Goal: Task Accomplishment & Management: Complete application form

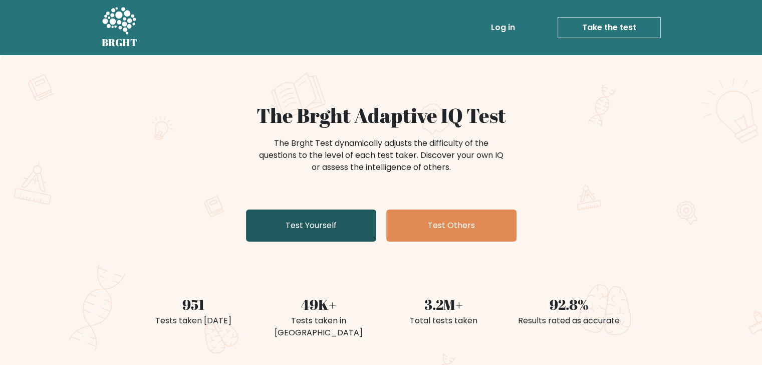
click at [301, 226] on link "Test Yourself" at bounding box center [311, 226] width 130 height 32
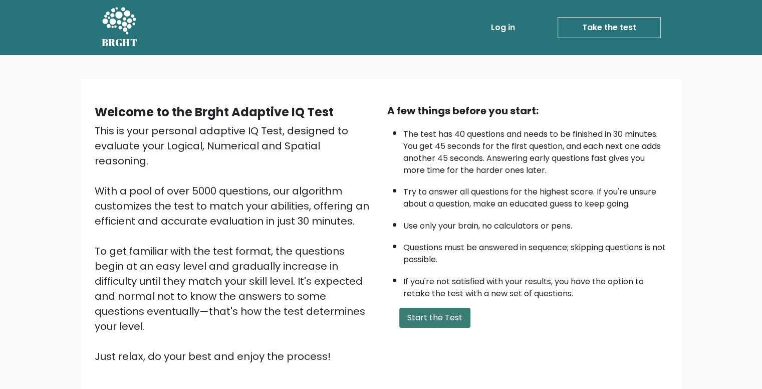
click at [437, 312] on button "Start the Test" at bounding box center [435, 318] width 71 height 20
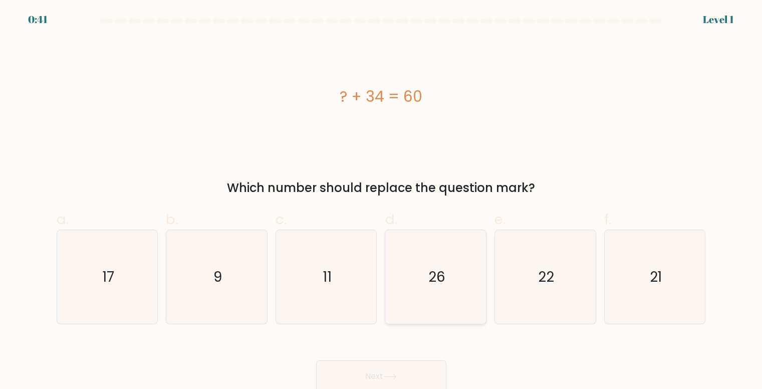
click at [438, 266] on icon "26" at bounding box center [436, 277] width 94 height 94
click at [382, 201] on input "d. 26" at bounding box center [381, 197] width 1 height 7
radio input "true"
click at [380, 373] on button "Next" at bounding box center [381, 376] width 130 height 32
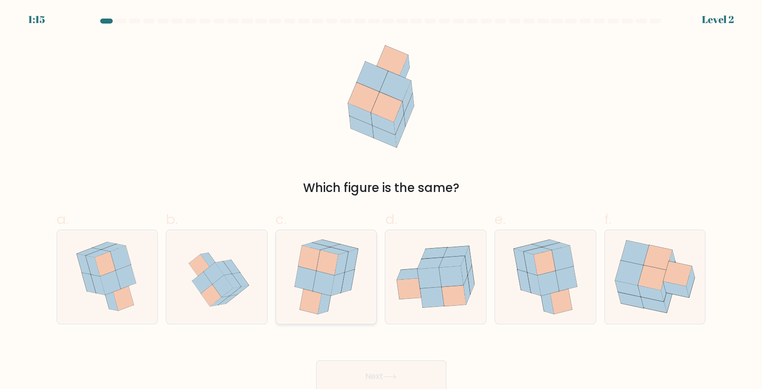
click at [358, 283] on icon at bounding box center [327, 277] width 78 height 94
click at [381, 201] on input "c." at bounding box center [381, 197] width 1 height 7
radio input "true"
click at [358, 283] on icon at bounding box center [326, 277] width 77 height 93
click at [381, 201] on input "c." at bounding box center [381, 197] width 1 height 7
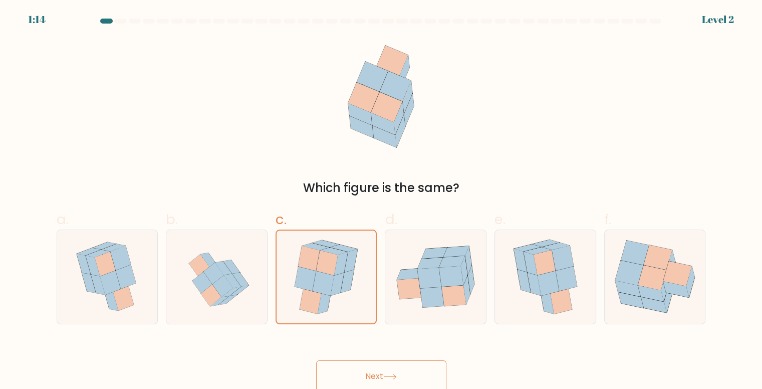
click at [397, 361] on button "Next" at bounding box center [381, 376] width 130 height 32
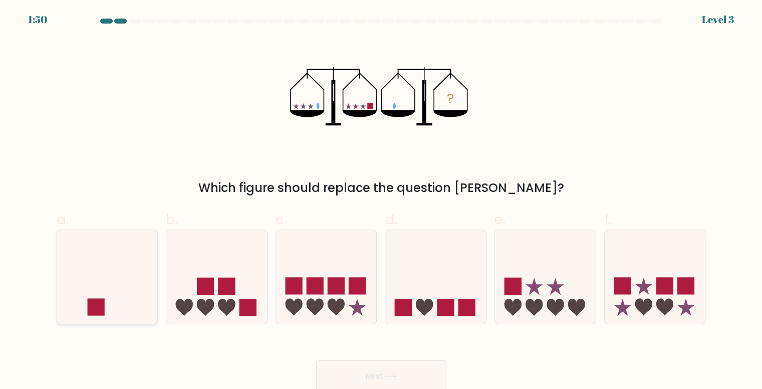
click at [128, 273] on icon at bounding box center [107, 276] width 101 height 83
click at [381, 201] on input "a." at bounding box center [381, 197] width 1 height 7
radio input "true"
click at [405, 366] on button "Next" at bounding box center [381, 376] width 130 height 32
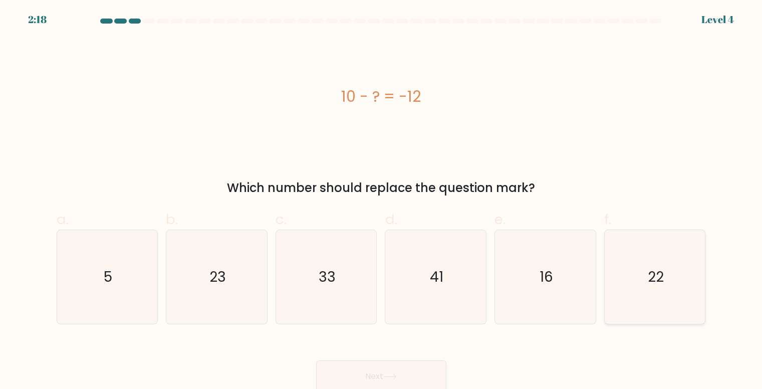
click at [674, 271] on icon "22" at bounding box center [656, 277] width 94 height 94
click at [382, 201] on input "f. 22" at bounding box center [381, 197] width 1 height 7
radio input "true"
click at [345, 371] on button "Next" at bounding box center [381, 376] width 130 height 32
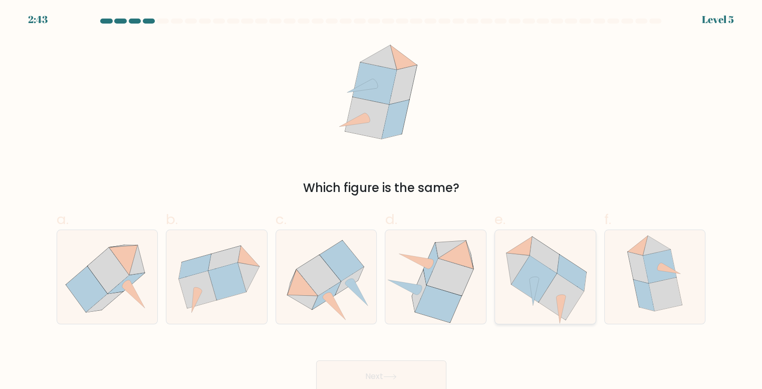
click at [511, 253] on icon at bounding box center [520, 246] width 26 height 19
click at [382, 201] on input "e." at bounding box center [381, 197] width 1 height 7
radio input "true"
click at [397, 371] on button "Next" at bounding box center [381, 376] width 130 height 32
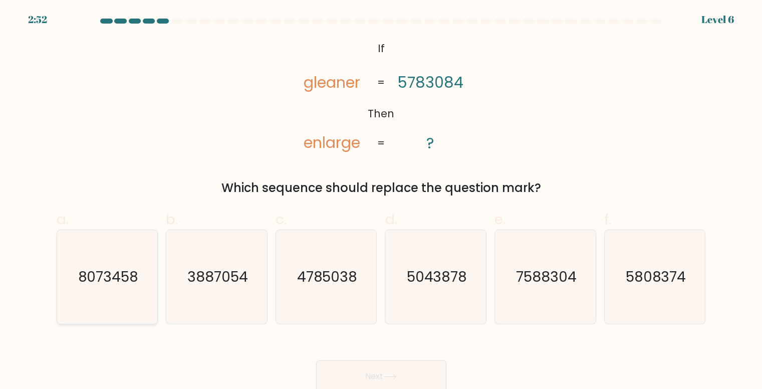
click at [114, 270] on text "8073458" at bounding box center [108, 277] width 61 height 20
click at [381, 201] on input "a. 8073458" at bounding box center [381, 197] width 1 height 7
radio input "true"
click at [391, 380] on button "Next" at bounding box center [381, 376] width 130 height 32
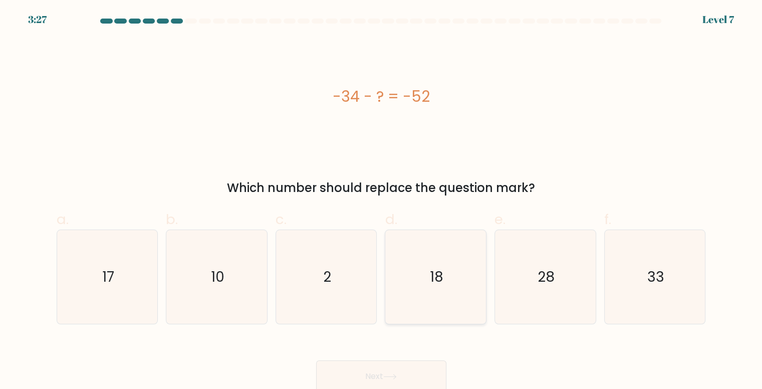
click at [426, 261] on icon "18" at bounding box center [436, 277] width 94 height 94
click at [382, 201] on input "d. 18" at bounding box center [381, 197] width 1 height 7
radio input "true"
click at [389, 374] on button "Next" at bounding box center [381, 376] width 130 height 32
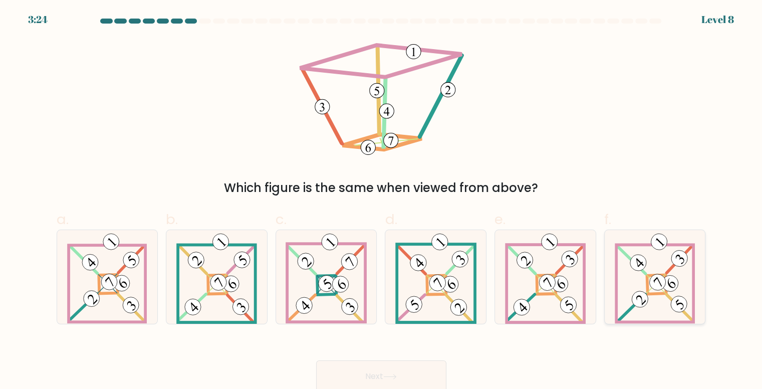
click at [649, 262] on icon at bounding box center [655, 277] width 80 height 94
click at [382, 201] on input "f." at bounding box center [381, 197] width 1 height 7
radio input "true"
click at [337, 366] on button "Next" at bounding box center [381, 376] width 130 height 32
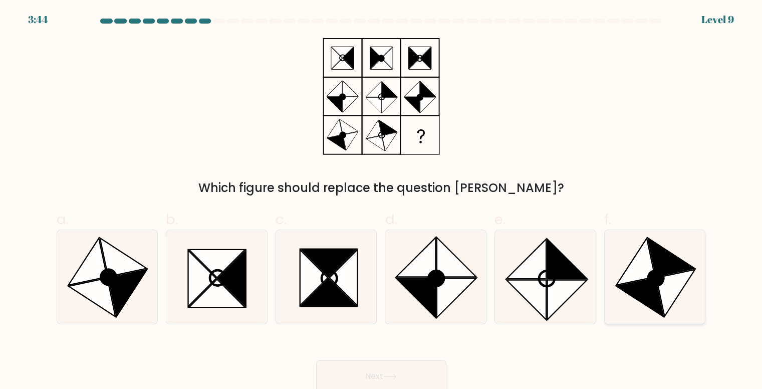
click at [639, 279] on icon at bounding box center [636, 261] width 39 height 47
click at [382, 201] on input "f." at bounding box center [381, 197] width 1 height 7
radio input "true"
click at [382, 369] on button "Next" at bounding box center [381, 376] width 130 height 32
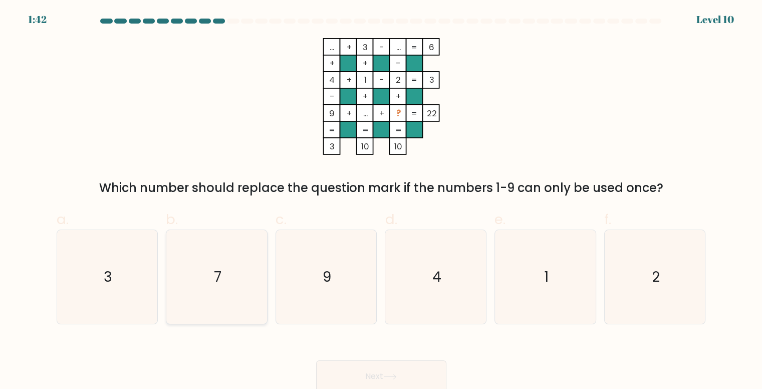
click at [243, 251] on icon "7" at bounding box center [217, 277] width 94 height 94
click at [381, 201] on input "b. 7" at bounding box center [381, 197] width 1 height 7
radio input "true"
click at [424, 375] on button "Next" at bounding box center [381, 376] width 130 height 32
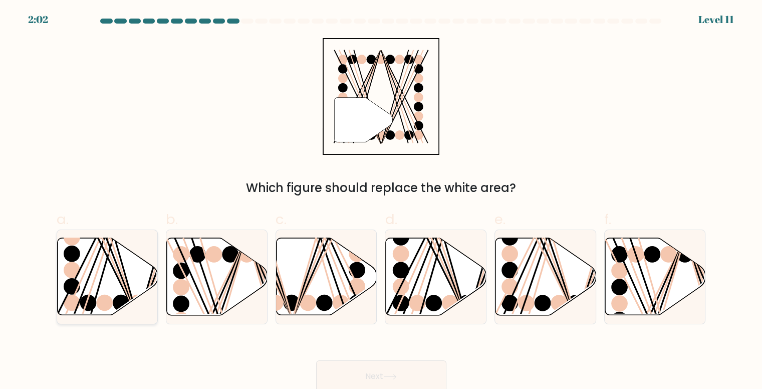
click at [116, 271] on line at bounding box center [101, 236] width 72 height 162
click at [381, 201] on input "a." at bounding box center [381, 197] width 1 height 7
radio input "true"
click at [388, 367] on button "Next" at bounding box center [381, 376] width 130 height 32
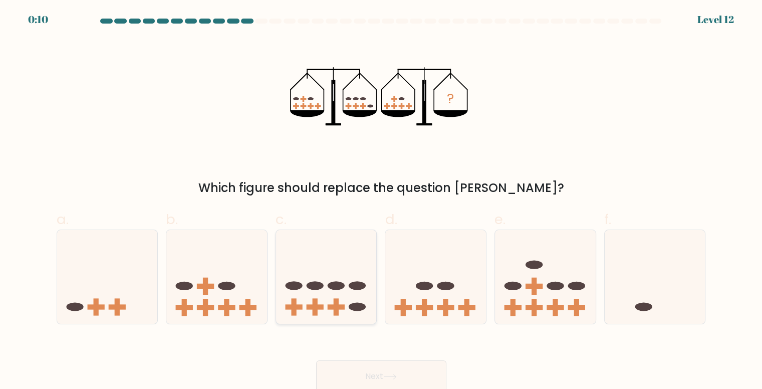
click at [345, 294] on icon at bounding box center [326, 276] width 101 height 83
click at [381, 201] on input "c." at bounding box center [381, 197] width 1 height 7
radio input "true"
click at [397, 368] on button "Next" at bounding box center [381, 376] width 130 height 32
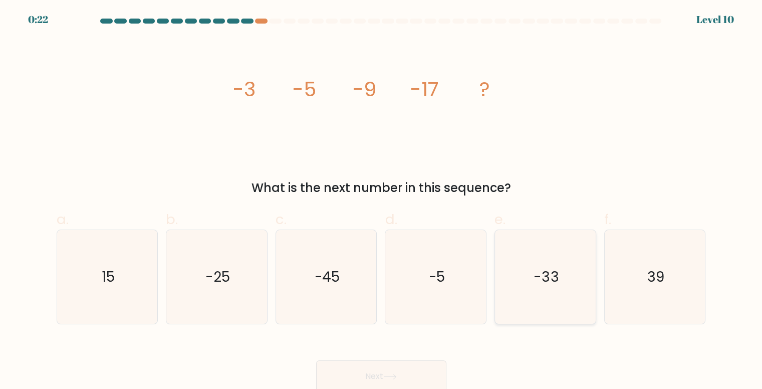
click at [509, 280] on icon "-33" at bounding box center [546, 277] width 94 height 94
click at [382, 201] on input "e. -33" at bounding box center [381, 197] width 1 height 7
radio input "true"
click at [433, 284] on text "-5" at bounding box center [437, 277] width 17 height 20
click at [382, 201] on input "d. -5" at bounding box center [381, 197] width 1 height 7
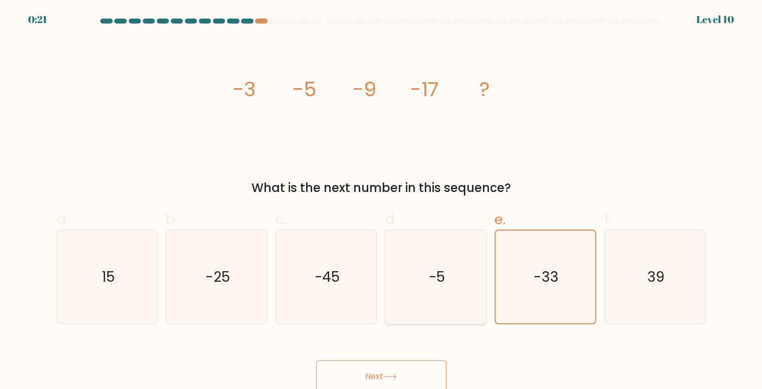
radio input "true"
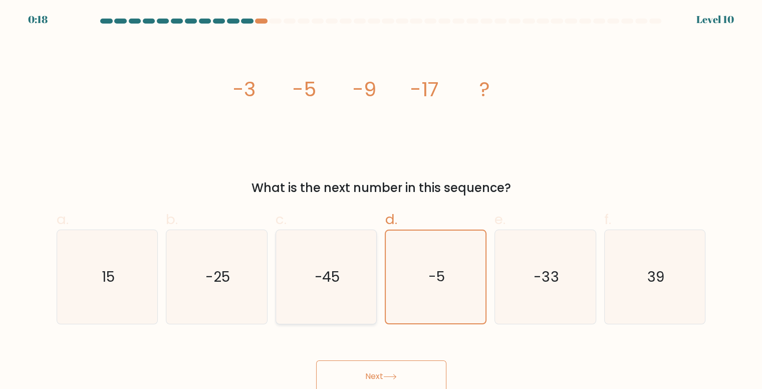
click at [344, 285] on icon "-45" at bounding box center [327, 277] width 94 height 94
click at [381, 201] on input "c. -45" at bounding box center [381, 197] width 1 height 7
radio input "true"
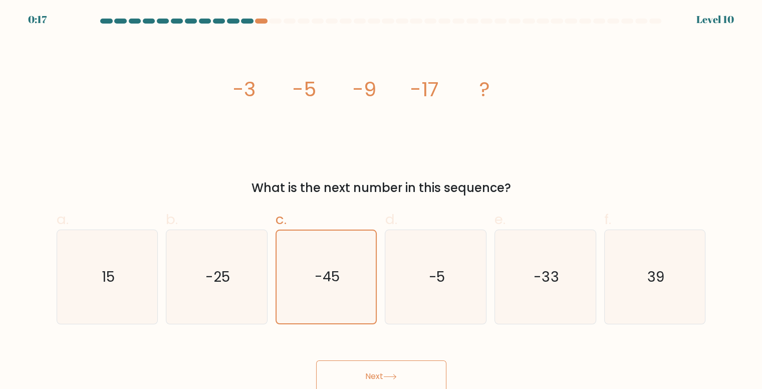
click at [388, 368] on button "Next" at bounding box center [381, 376] width 130 height 32
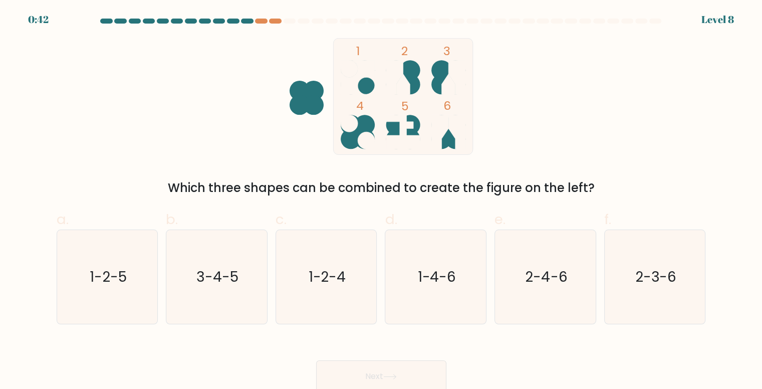
drag, startPoint x: 420, startPoint y: 102, endPoint x: 386, endPoint y: 126, distance: 41.0
click at [386, 126] on icon "1 2 3 4 5 6" at bounding box center [382, 96] width 270 height 117
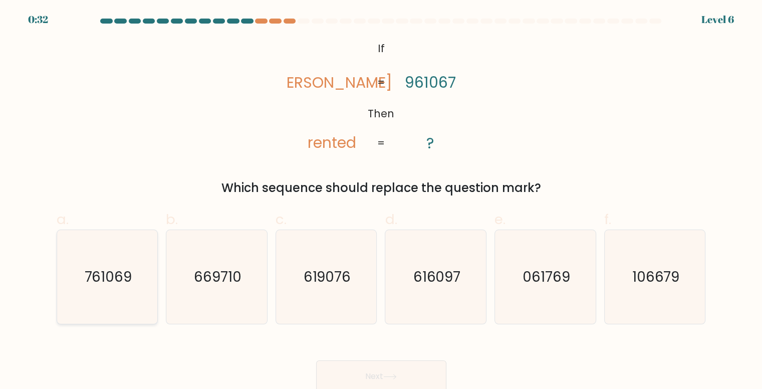
click at [113, 298] on icon "761069" at bounding box center [108, 277] width 94 height 94
click at [381, 201] on input "a. 761069" at bounding box center [381, 197] width 1 height 7
radio input "true"
click at [415, 377] on button "Next" at bounding box center [381, 376] width 130 height 32
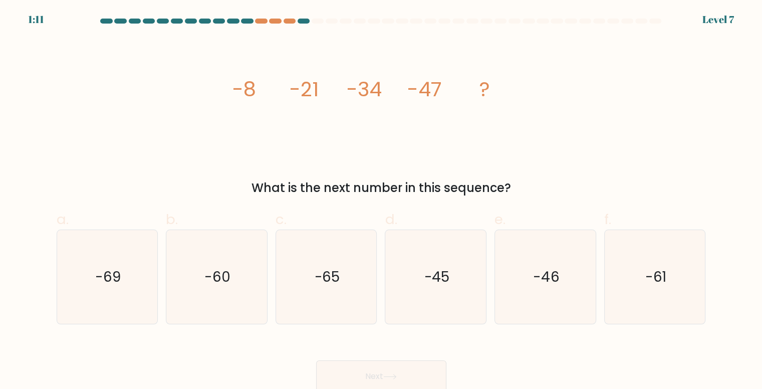
drag, startPoint x: 221, startPoint y: 83, endPoint x: 546, endPoint y: 192, distance: 342.7
click at [546, 192] on div "image/svg+xml -8 -21 -34 -47 ? What is the next number in this sequence?" at bounding box center [382, 117] width 662 height 159
copy div "-8 -21 -34 -47 ? What is the next number in this sequence?"
click at [206, 283] on text "-60" at bounding box center [218, 277] width 26 height 20
click at [381, 201] on input "b. -60" at bounding box center [381, 197] width 1 height 7
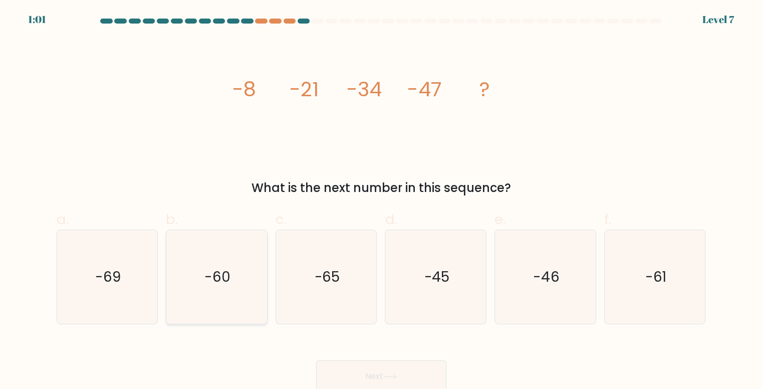
radio input "true"
click at [393, 372] on button "Next" at bounding box center [381, 376] width 130 height 32
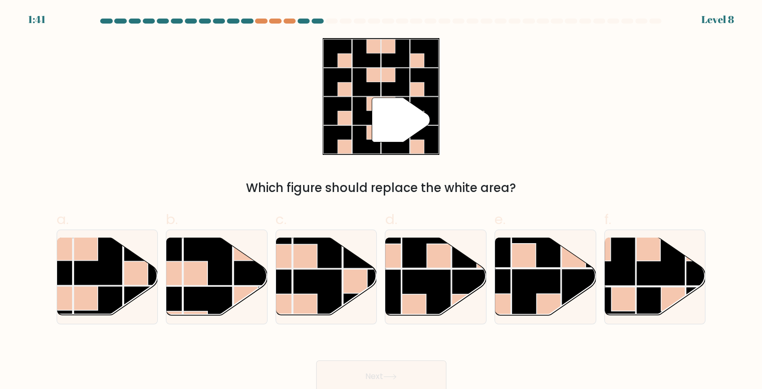
drag, startPoint x: 372, startPoint y: 92, endPoint x: 385, endPoint y: 103, distance: 16.7
click at [385, 103] on icon """ at bounding box center [381, 96] width 117 height 117
drag, startPoint x: 385, startPoint y: 103, endPoint x: 369, endPoint y: 99, distance: 16.0
click at [369, 99] on rect at bounding box center [374, 104] width 14 height 14
click at [78, 255] on rect at bounding box center [86, 248] width 24 height 24
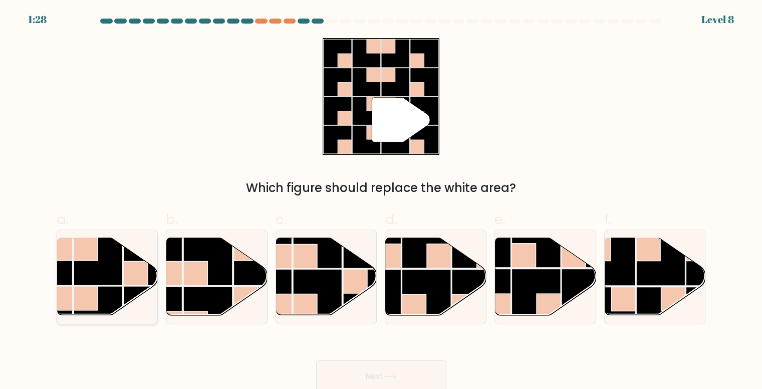
click at [381, 201] on input "a." at bounding box center [381, 197] width 1 height 7
radio input "true"
click at [395, 382] on button "Next" at bounding box center [381, 376] width 130 height 32
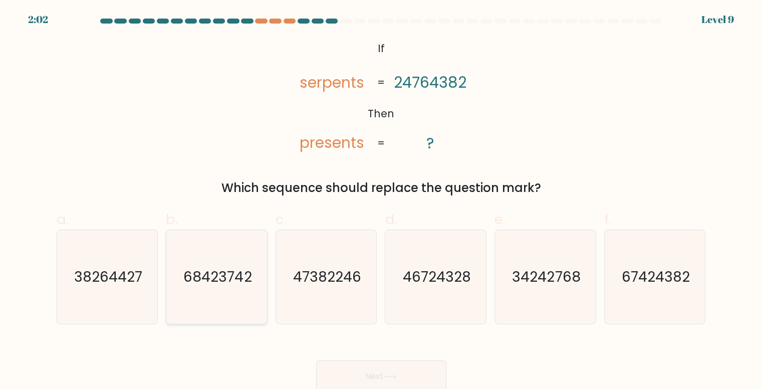
click at [229, 268] on text "68423742" at bounding box center [217, 277] width 68 height 20
click at [381, 201] on input "b. 68423742" at bounding box center [381, 197] width 1 height 7
radio input "true"
click at [703, 295] on div "67424382" at bounding box center [656, 277] width 102 height 95
click at [382, 201] on input "f. 67424382" at bounding box center [381, 197] width 1 height 7
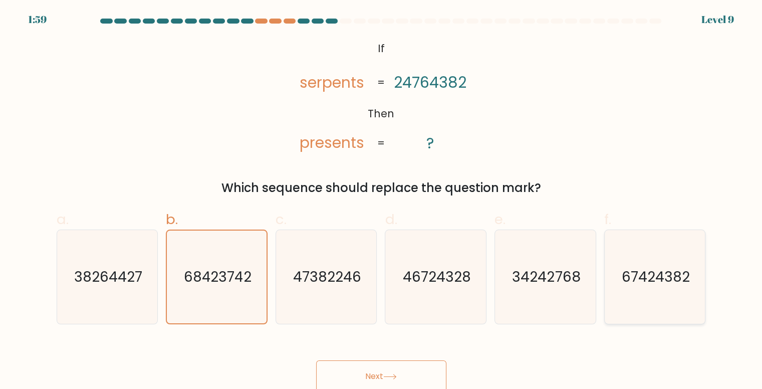
radio input "true"
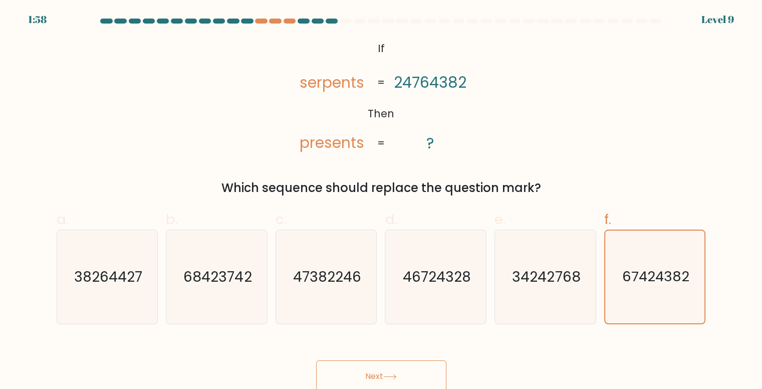
click at [383, 374] on button "Next" at bounding box center [381, 376] width 130 height 32
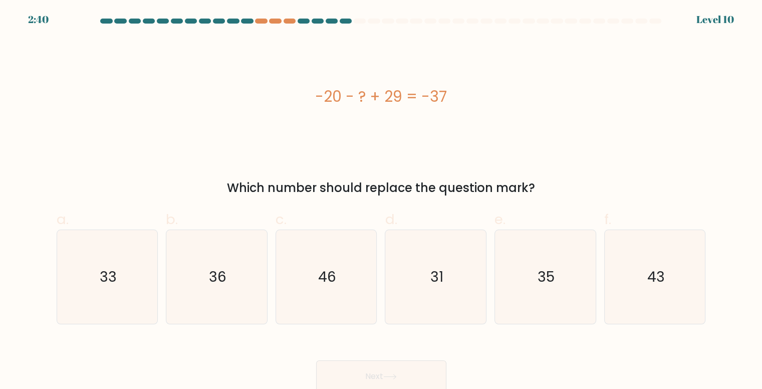
drag, startPoint x: 311, startPoint y: 85, endPoint x: 464, endPoint y: 93, distance: 153.1
click at [464, 93] on div "-20 - ? + 29 = -37" at bounding box center [382, 96] width 650 height 23
copy div "-20 - ? + 29 = -37"
click at [311, 89] on div "-20 - ? + 29 = -37" at bounding box center [382, 96] width 650 height 23
click at [325, 193] on div "Which number should replace the question mark?" at bounding box center [382, 188] width 638 height 18
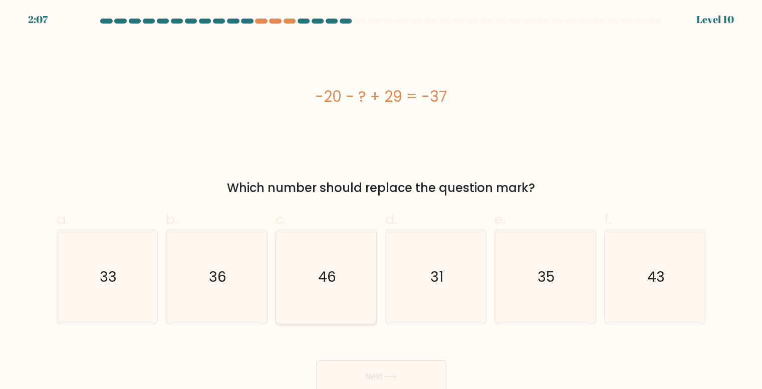
click at [319, 280] on text "46" at bounding box center [327, 277] width 18 height 20
click at [381, 201] on input "c. 46" at bounding box center [381, 197] width 1 height 7
radio input "true"
click at [340, 363] on button "Next" at bounding box center [381, 376] width 130 height 32
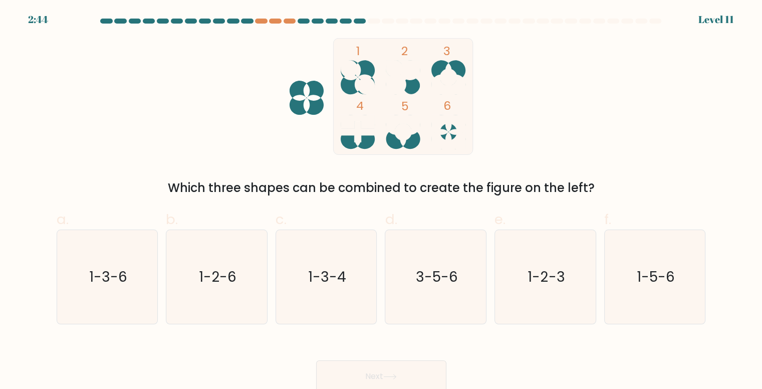
drag, startPoint x: 273, startPoint y: 40, endPoint x: 595, endPoint y: 183, distance: 352.5
click at [595, 183] on div "1 2 3 4 5 6 Which three shapes can be combined to create the figure on the left?" at bounding box center [382, 117] width 662 height 159
click at [595, 183] on div "Which three shapes can be combined to create the figure on the left?" at bounding box center [382, 188] width 638 height 18
click at [118, 284] on text "1-3-6" at bounding box center [108, 277] width 38 height 20
click at [381, 201] on input "a. 1-3-6" at bounding box center [381, 197] width 1 height 7
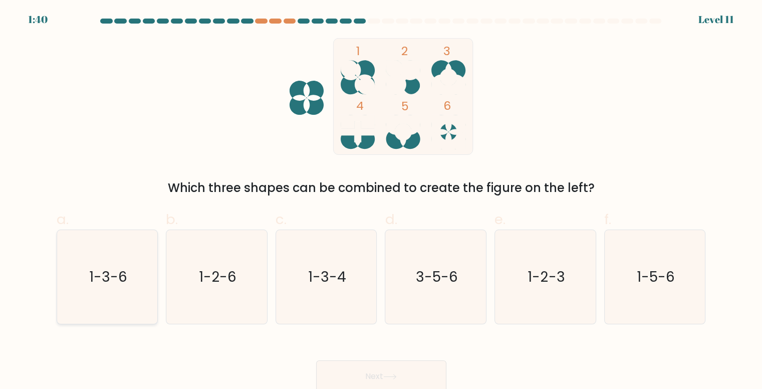
radio input "true"
click at [355, 369] on button "Next" at bounding box center [381, 376] width 130 height 32
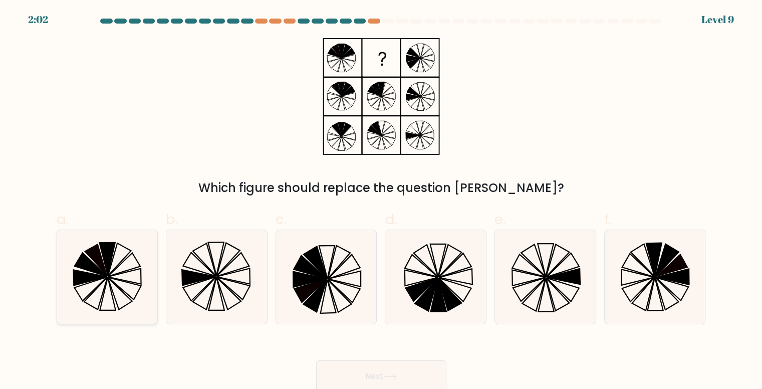
click at [101, 261] on icon at bounding box center [95, 260] width 23 height 33
click at [381, 201] on input "a." at bounding box center [381, 197] width 1 height 7
radio input "true"
click at [381, 368] on button "Next" at bounding box center [381, 376] width 130 height 32
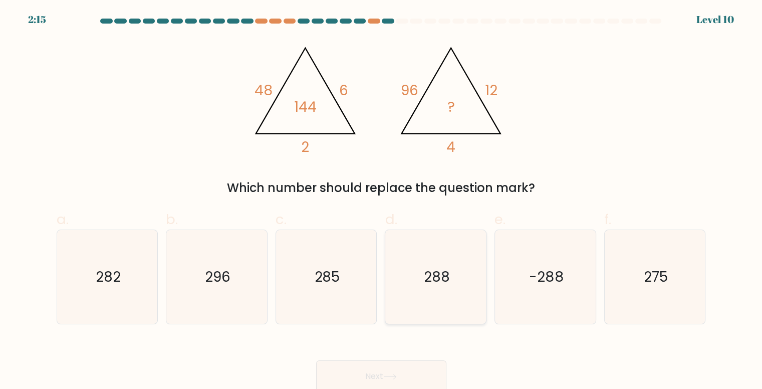
click at [441, 274] on text "288" at bounding box center [437, 277] width 26 height 20
click at [382, 201] on input "d. 288" at bounding box center [381, 197] width 1 height 7
radio input "true"
click at [395, 371] on button "Next" at bounding box center [381, 376] width 130 height 32
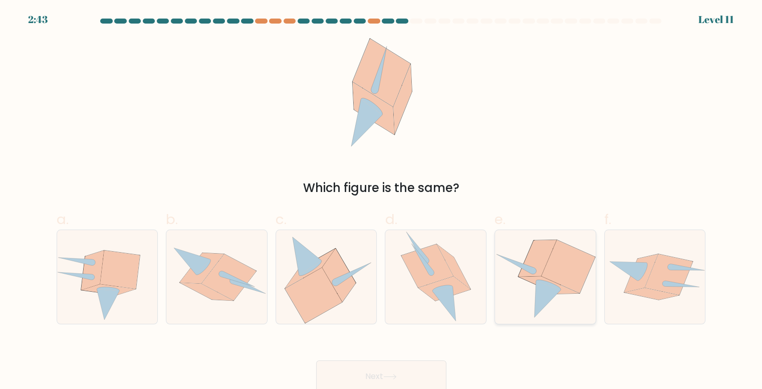
click at [550, 247] on icon at bounding box center [538, 258] width 38 height 37
click at [382, 201] on input "e." at bounding box center [381, 197] width 1 height 7
radio input "true"
click at [411, 371] on button "Next" at bounding box center [381, 376] width 130 height 32
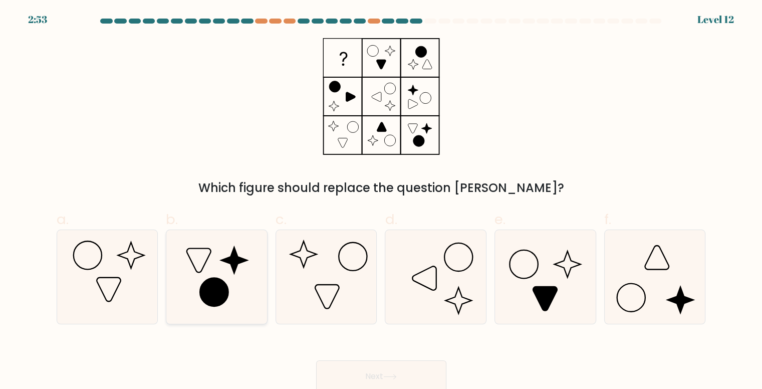
click at [246, 294] on icon at bounding box center [217, 277] width 94 height 94
click at [381, 201] on input "b." at bounding box center [381, 197] width 1 height 7
radio input "true"
click at [673, 303] on icon at bounding box center [656, 277] width 94 height 94
click at [382, 201] on input "f." at bounding box center [381, 197] width 1 height 7
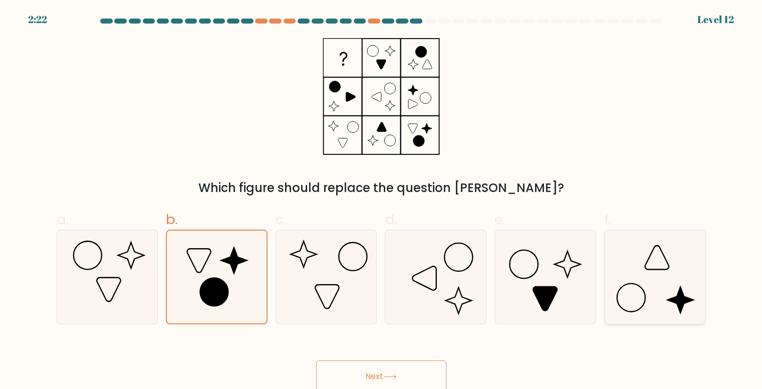
radio input "true"
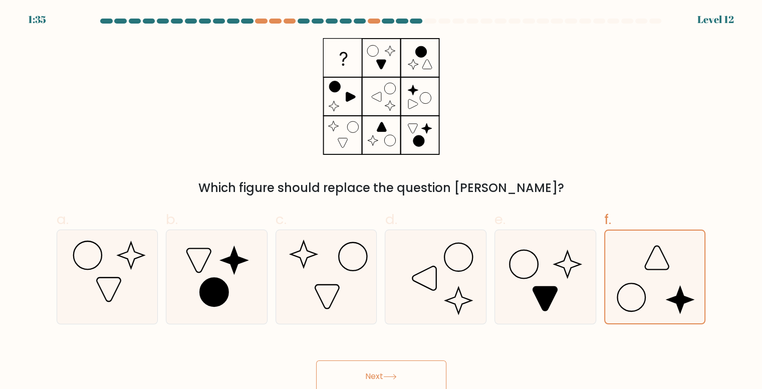
click at [382, 384] on button "Next" at bounding box center [381, 376] width 130 height 32
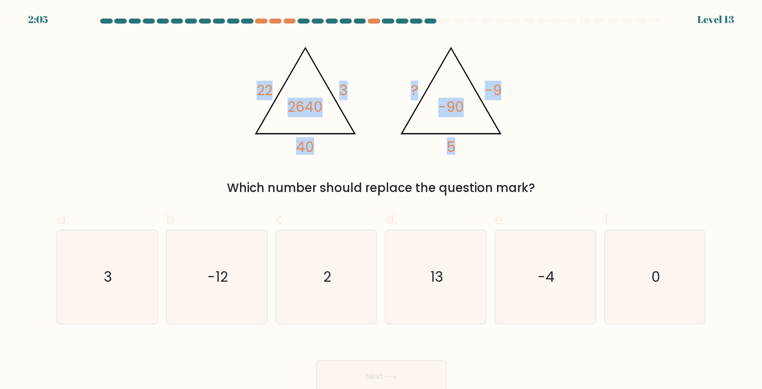
drag, startPoint x: 234, startPoint y: 55, endPoint x: 476, endPoint y: 110, distance: 248.8
click at [476, 110] on div "@import url('https://fonts.googleapis.com/css?family=Abril+Fatface:400,100,100i…" at bounding box center [382, 117] width 662 height 159
copy g "22 3 40 2640 @import url('https://fonts.googleapis.com/css?family=Abril+Fatface…"
click at [285, 41] on icon "@import url('https://fonts.googleapis.com/css?family=Abril+Fatface:400,100,100i…" at bounding box center [381, 96] width 268 height 117
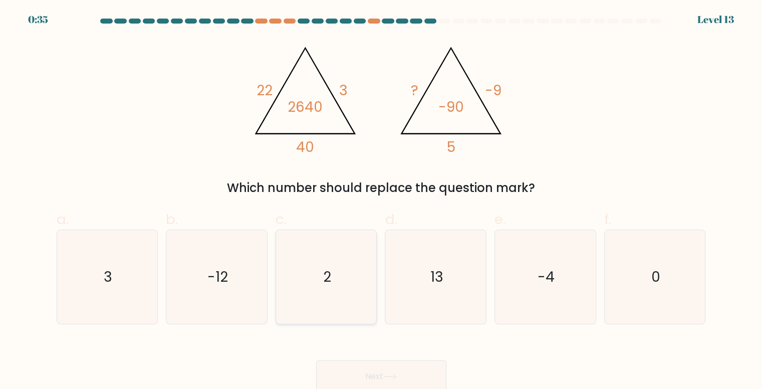
click at [357, 271] on icon "2" at bounding box center [327, 277] width 94 height 94
click at [381, 201] on input "c. 2" at bounding box center [381, 197] width 1 height 7
radio input "true"
click at [377, 365] on button "Next" at bounding box center [381, 376] width 130 height 32
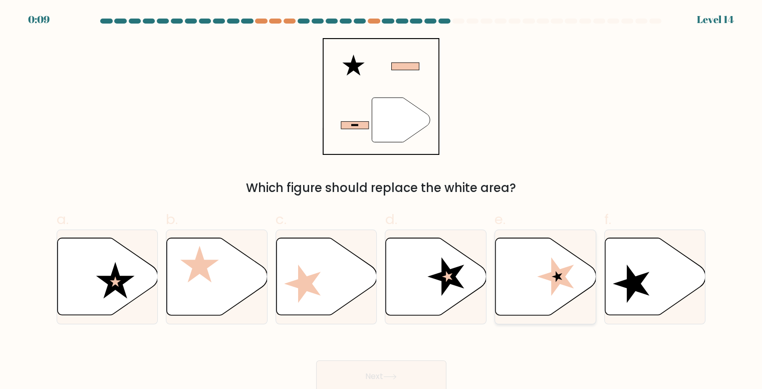
click at [500, 275] on icon at bounding box center [546, 276] width 101 height 77
click at [382, 201] on input "e." at bounding box center [381, 197] width 1 height 7
radio input "true"
click at [370, 369] on button "Next" at bounding box center [381, 376] width 130 height 32
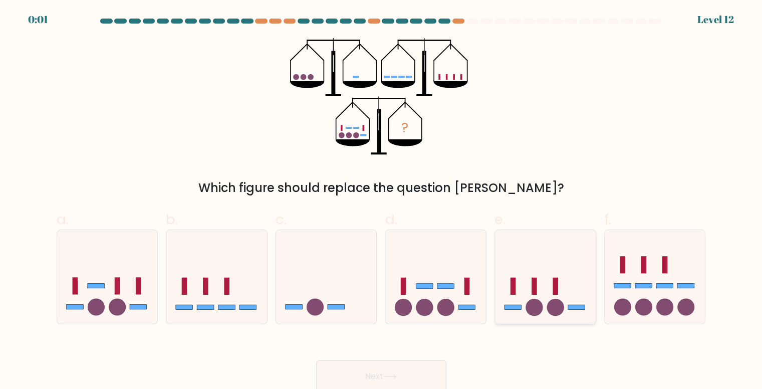
click at [518, 282] on icon at bounding box center [545, 276] width 101 height 83
click at [382, 201] on input "e." at bounding box center [381, 197] width 1 height 7
radio input "true"
click at [423, 285] on rect at bounding box center [424, 286] width 17 height 5
click at [382, 201] on input "d." at bounding box center [381, 197] width 1 height 7
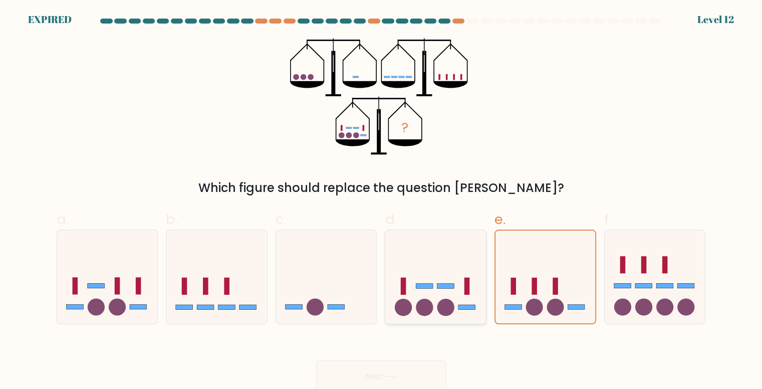
radio input "true"
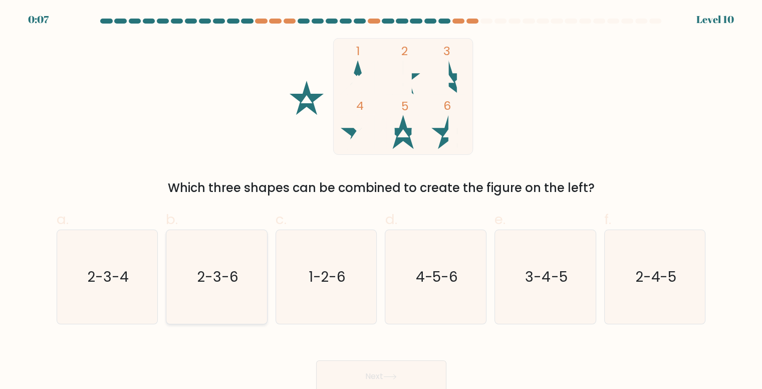
click at [191, 275] on icon "2-3-6" at bounding box center [217, 277] width 94 height 94
click at [381, 201] on input "b. 2-3-6" at bounding box center [381, 197] width 1 height 7
radio input "true"
click at [361, 367] on button "Next" at bounding box center [381, 376] width 130 height 32
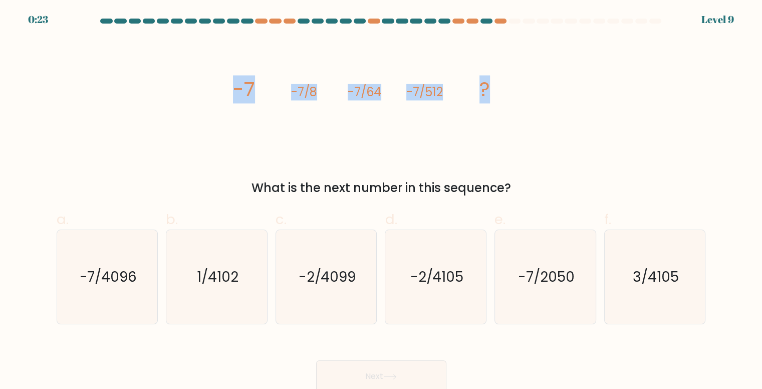
drag, startPoint x: 221, startPoint y: 88, endPoint x: 500, endPoint y: 78, distance: 278.9
click at [500, 78] on div "image/svg+xml -7 -7/8 -7/64 -7/512 ? What is the next number in this sequence?" at bounding box center [382, 117] width 662 height 159
copy g "-7 -7/8 -7/64 -7/512 ?"
click at [92, 282] on text "-7/4096" at bounding box center [108, 277] width 58 height 20
click at [381, 201] on input "a. -7/4096" at bounding box center [381, 197] width 1 height 7
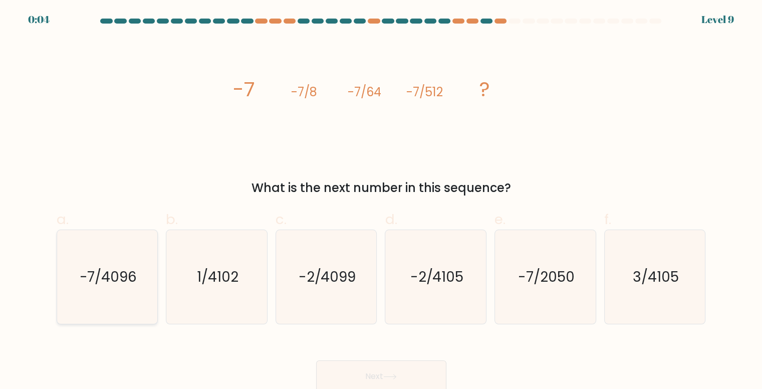
radio input "true"
click at [361, 361] on button "Next" at bounding box center [381, 376] width 130 height 32
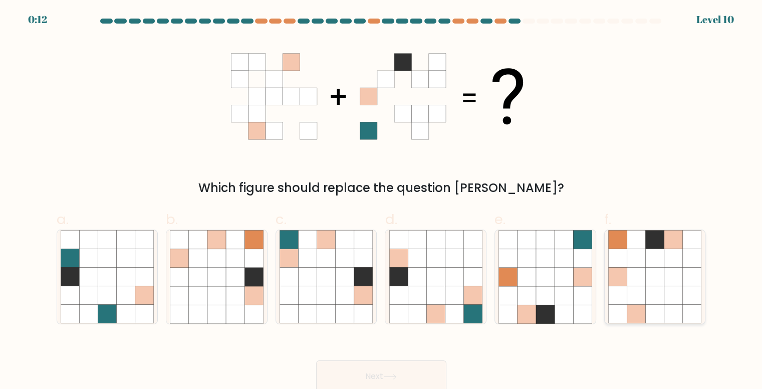
click at [626, 239] on icon at bounding box center [618, 239] width 19 height 19
click at [382, 201] on input "f." at bounding box center [381, 197] width 1 height 7
radio input "true"
click at [409, 381] on button "Next" at bounding box center [381, 376] width 130 height 32
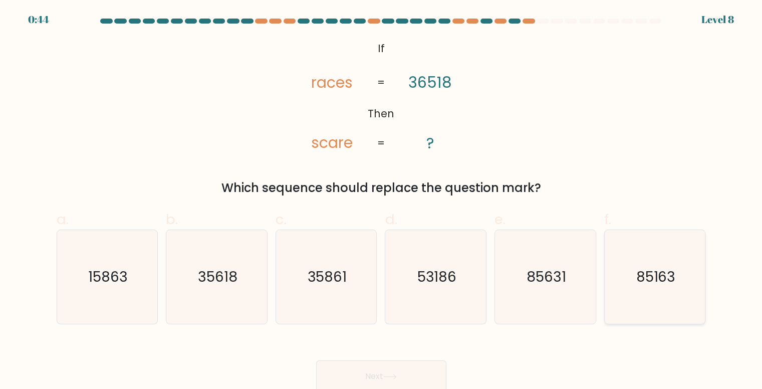
click at [628, 251] on icon "85163" at bounding box center [656, 277] width 94 height 94
click at [382, 201] on input "f. 85163" at bounding box center [381, 197] width 1 height 7
radio input "true"
click at [389, 374] on icon at bounding box center [390, 377] width 14 height 6
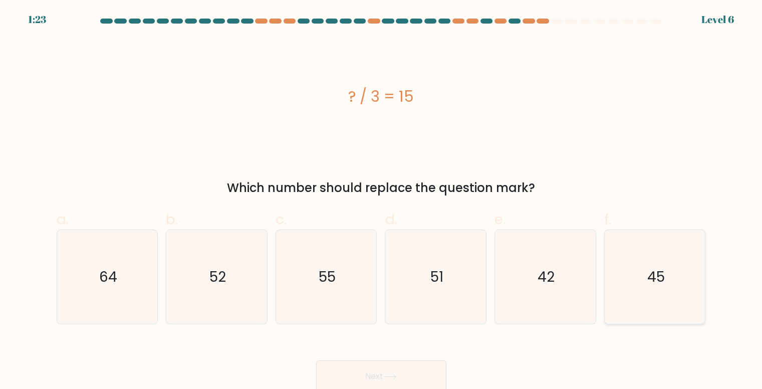
click at [637, 283] on icon "45" at bounding box center [656, 277] width 94 height 94
click at [382, 201] on input "f. 45" at bounding box center [381, 197] width 1 height 7
radio input "true"
click at [393, 371] on button "Next" at bounding box center [381, 376] width 130 height 32
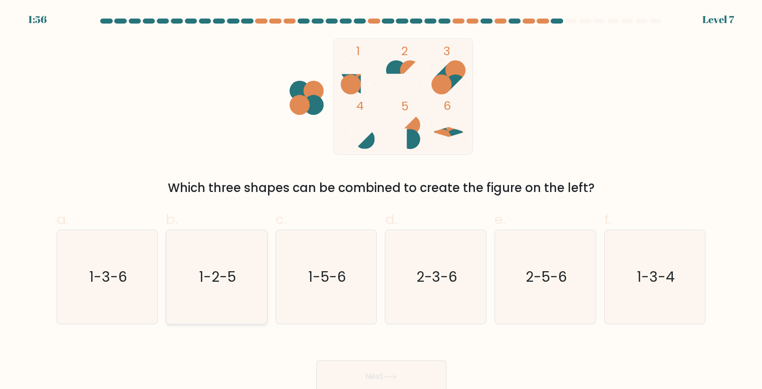
click at [232, 261] on icon "1-2-5" at bounding box center [217, 277] width 94 height 94
click at [381, 201] on input "b. 1-2-5" at bounding box center [381, 197] width 1 height 7
radio input "true"
click at [383, 371] on button "Next" at bounding box center [381, 376] width 130 height 32
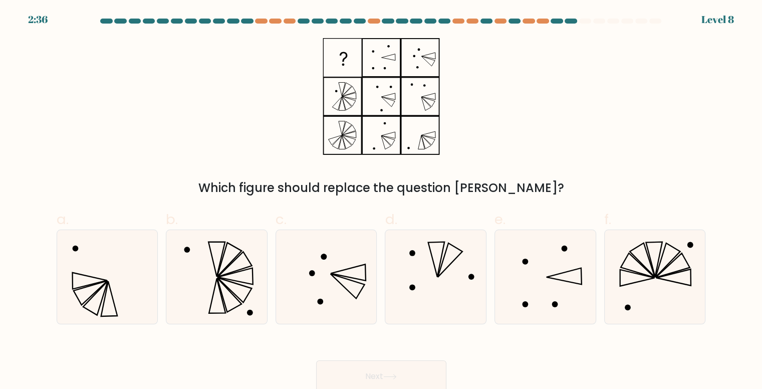
click at [358, 84] on icon at bounding box center [381, 96] width 125 height 117
click at [220, 253] on icon at bounding box center [217, 277] width 94 height 94
click at [381, 201] on input "b." at bounding box center [381, 197] width 1 height 7
radio input "true"
click at [328, 263] on icon at bounding box center [327, 277] width 94 height 94
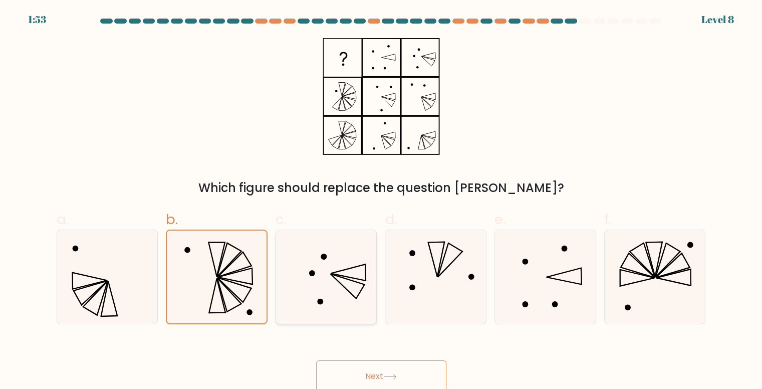
click at [381, 201] on input "c." at bounding box center [381, 197] width 1 height 7
radio input "true"
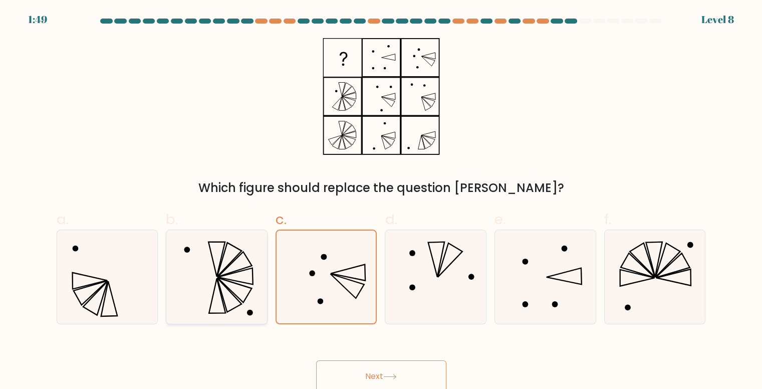
click at [241, 260] on icon at bounding box center [217, 277] width 94 height 94
click at [381, 201] on input "b." at bounding box center [381, 197] width 1 height 7
radio input "true"
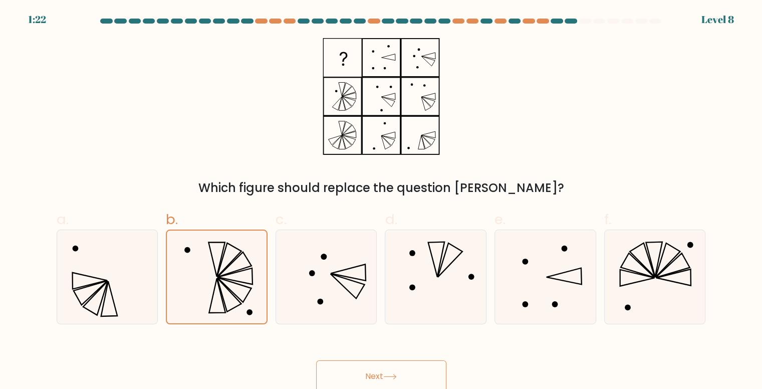
click at [388, 370] on button "Next" at bounding box center [381, 376] width 130 height 32
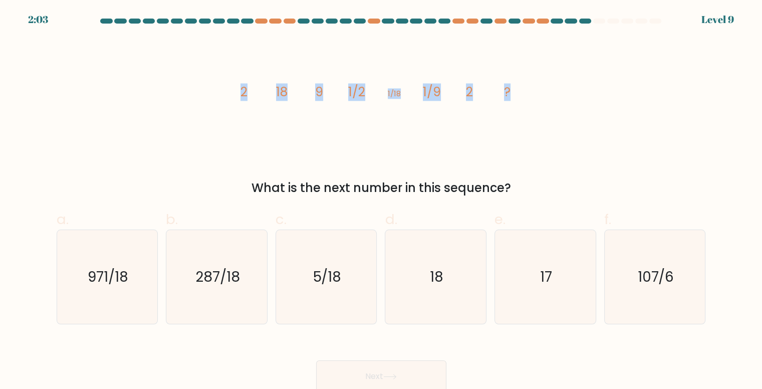
drag, startPoint x: 232, startPoint y: 92, endPoint x: 534, endPoint y: 87, distance: 302.3
click at [534, 87] on div "image/svg+xml 2 18 9 1/2 1/18 1/9 2 ? What is the next number in this sequence?" at bounding box center [382, 117] width 662 height 159
copy g "2 18 9 1/2 1/18 1/9 2 ?"
click at [397, 284] on icon "18" at bounding box center [436, 277] width 94 height 94
click at [382, 201] on input "d. 18" at bounding box center [381, 197] width 1 height 7
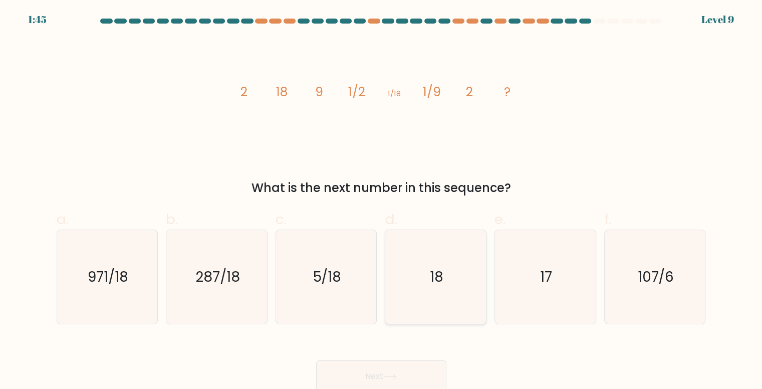
radio input "true"
click at [375, 372] on button "Next" at bounding box center [381, 376] width 130 height 32
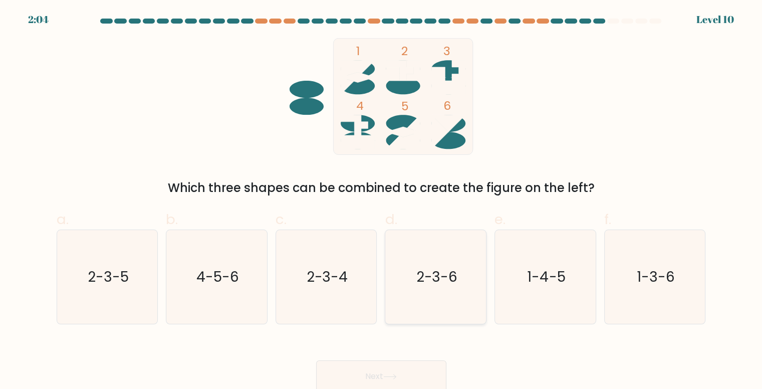
click at [448, 277] on text "2-3-6" at bounding box center [437, 277] width 42 height 20
click at [382, 201] on input "d. 2-3-6" at bounding box center [381, 197] width 1 height 7
radio input "true"
click at [366, 374] on button "Next" at bounding box center [381, 376] width 130 height 32
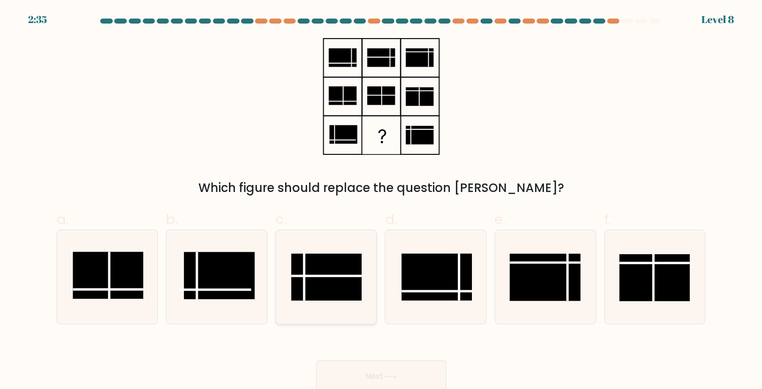
click at [343, 276] on line at bounding box center [326, 276] width 71 height 0
click at [381, 201] on input "c." at bounding box center [381, 197] width 1 height 7
radio input "true"
click at [408, 374] on button "Next" at bounding box center [381, 376] width 130 height 32
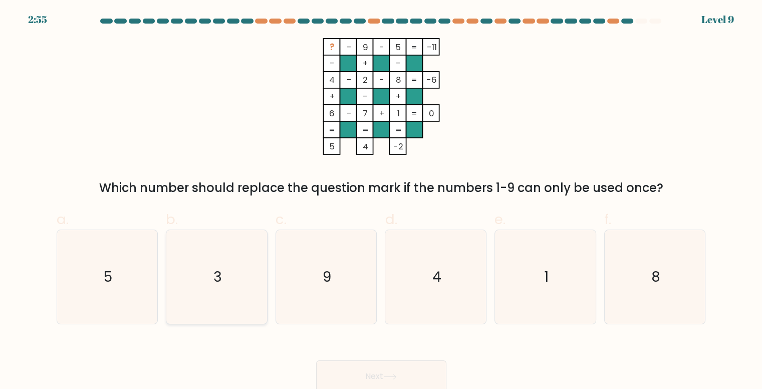
click at [208, 272] on icon "3" at bounding box center [217, 277] width 94 height 94
click at [381, 201] on input "b. 3" at bounding box center [381, 197] width 1 height 7
radio input "true"
click at [395, 369] on button "Next" at bounding box center [381, 376] width 130 height 32
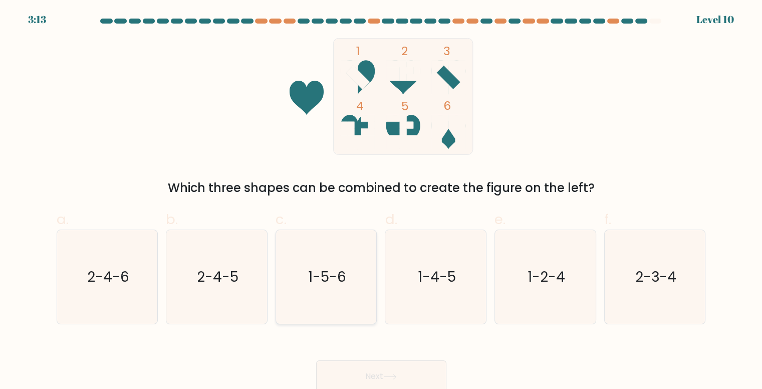
click at [343, 290] on icon "1-5-6" at bounding box center [327, 277] width 94 height 94
click at [381, 201] on input "c. 1-5-6" at bounding box center [381, 197] width 1 height 7
radio input "true"
click at [378, 371] on button "Next" at bounding box center [381, 376] width 130 height 32
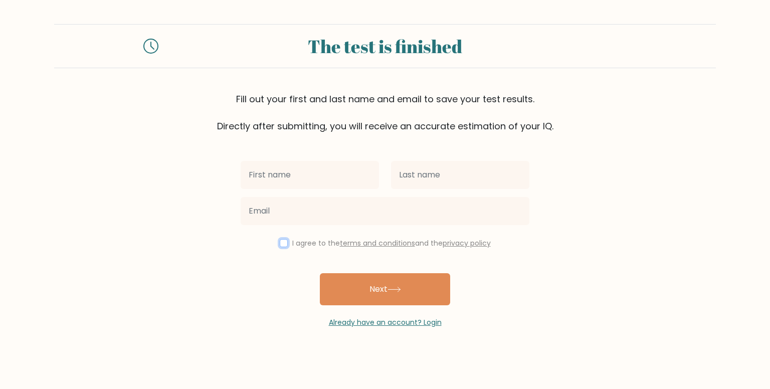
click at [280, 243] on input "checkbox" at bounding box center [284, 243] width 8 height 8
checkbox input "true"
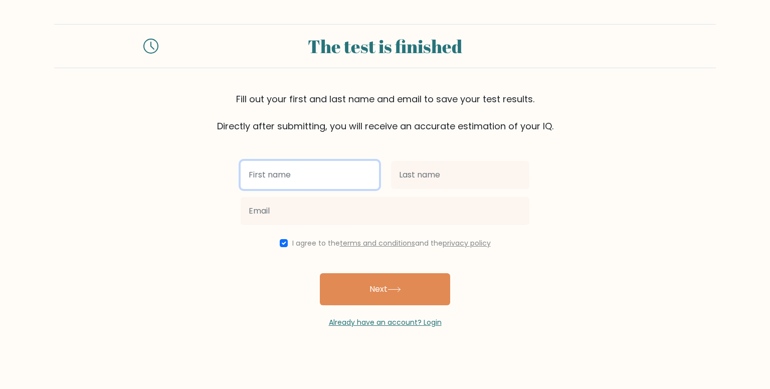
click at [329, 175] on input "text" at bounding box center [310, 175] width 138 height 28
type input "f"
type input "xinni"
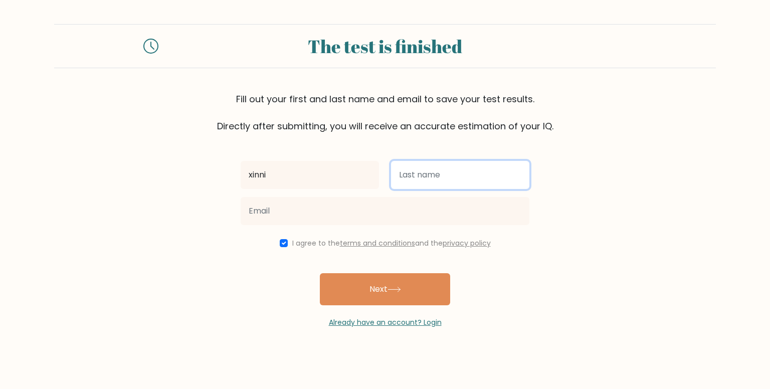
click at [424, 180] on input "text" at bounding box center [460, 175] width 138 height 28
type input "bigbrain"
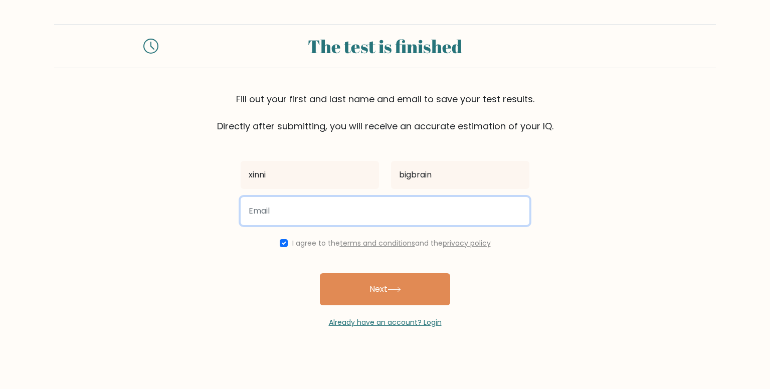
click at [383, 217] on input "email" at bounding box center [385, 211] width 289 height 28
type input "[EMAIL_ADDRESS][DOMAIN_NAME]"
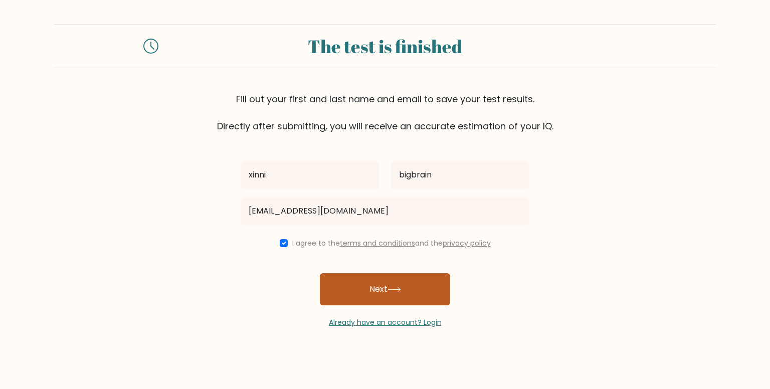
click at [360, 289] on button "Next" at bounding box center [385, 289] width 130 height 32
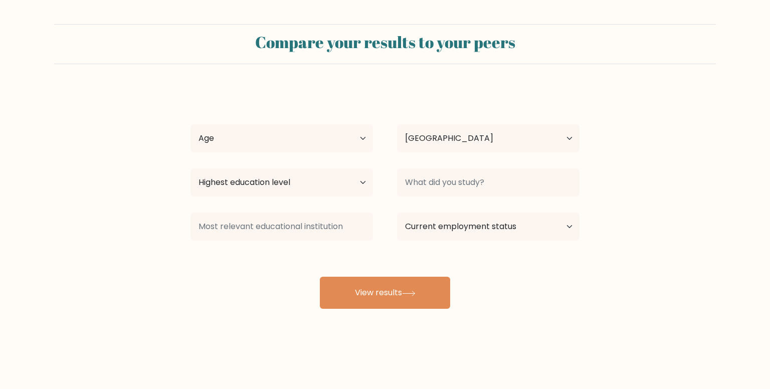
select select "MY"
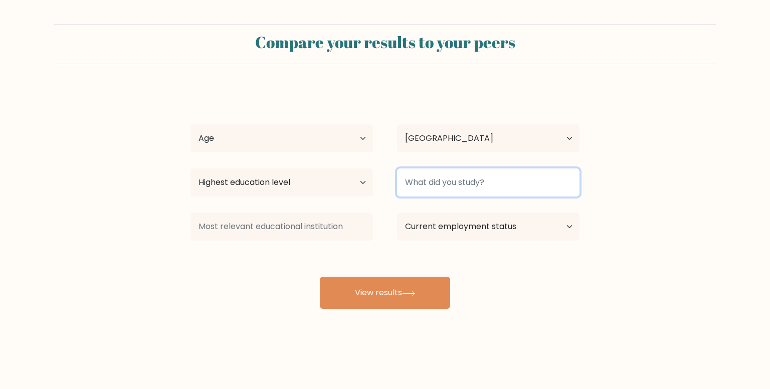
click at [425, 185] on input at bounding box center [488, 182] width 182 height 28
type input "T"
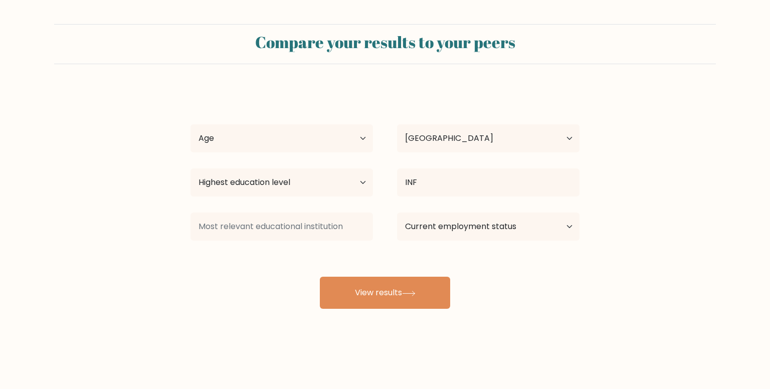
click at [432, 227] on div "xinni bigbrain Age Under 18 years old 18-24 years old 25-34 years old 35-44 yea…" at bounding box center [384, 198] width 401 height 221
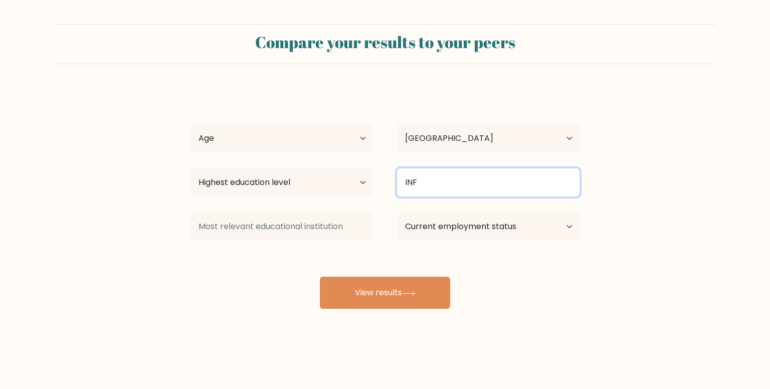
click at [438, 176] on input "INF" at bounding box center [488, 182] width 182 height 28
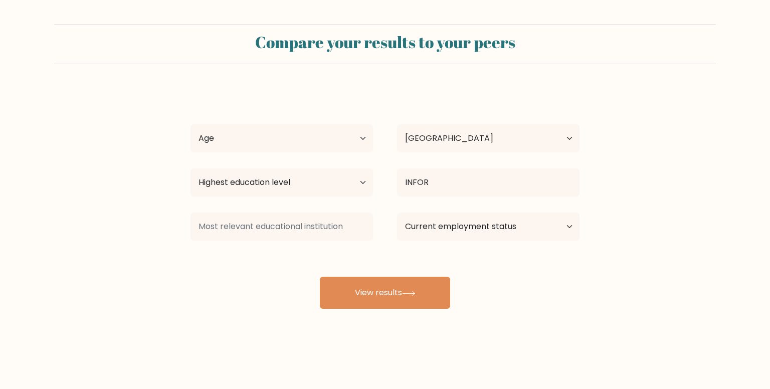
click at [457, 225] on div "xinni bigbrain Age Under 18 years old 18-24 years old 25-34 years old 35-44 yea…" at bounding box center [384, 198] width 401 height 221
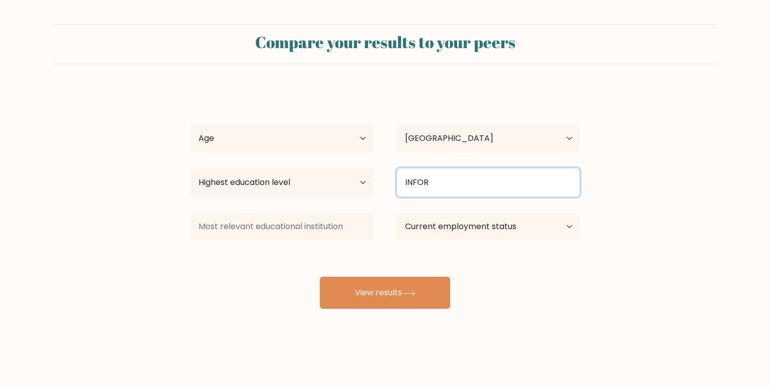
click at [438, 176] on input "INFOR" at bounding box center [488, 182] width 182 height 28
click at [459, 183] on input "INFORMA" at bounding box center [488, 182] width 182 height 28
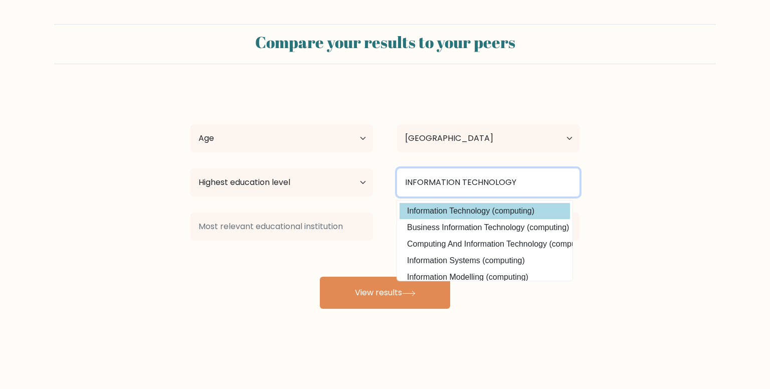
type input "INFORMATION TECHNOLOGY"
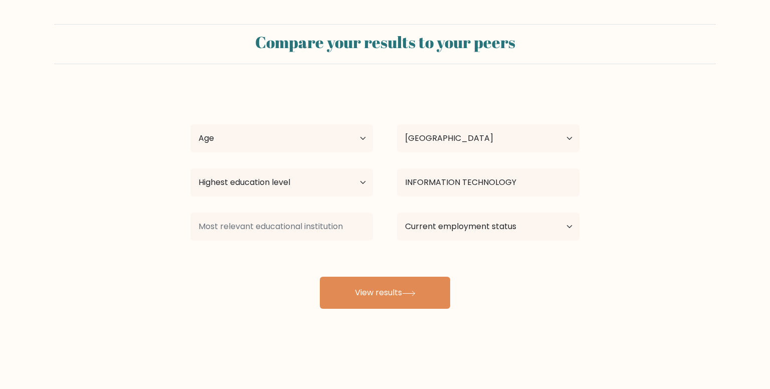
click at [465, 206] on div "xinni bigbrain Age Under 18 years old 18-24 years old 25-34 years old 35-44 yea…" at bounding box center [384, 198] width 401 height 221
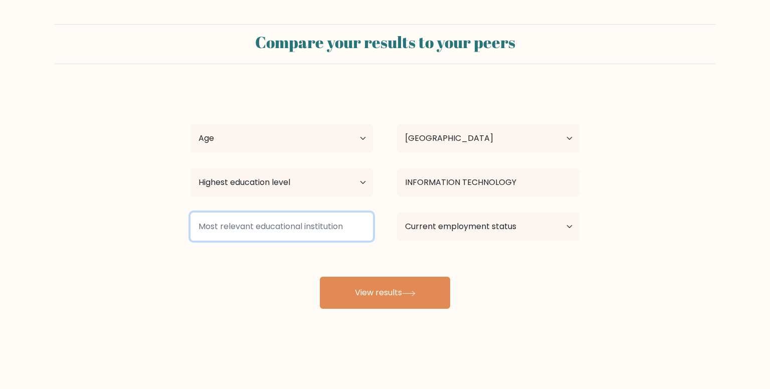
click at [248, 231] on input at bounding box center [281, 227] width 182 height 28
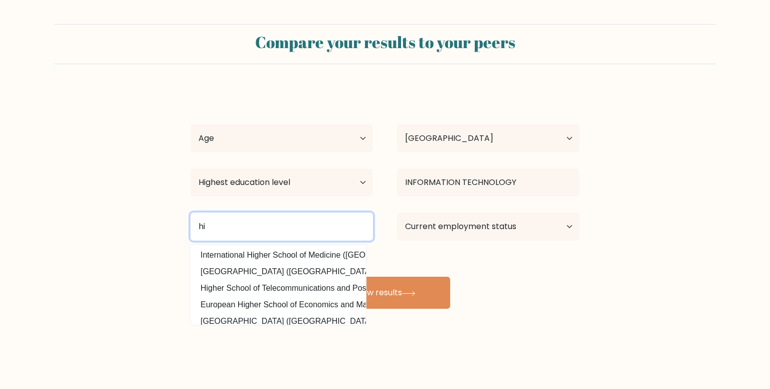
type input "h"
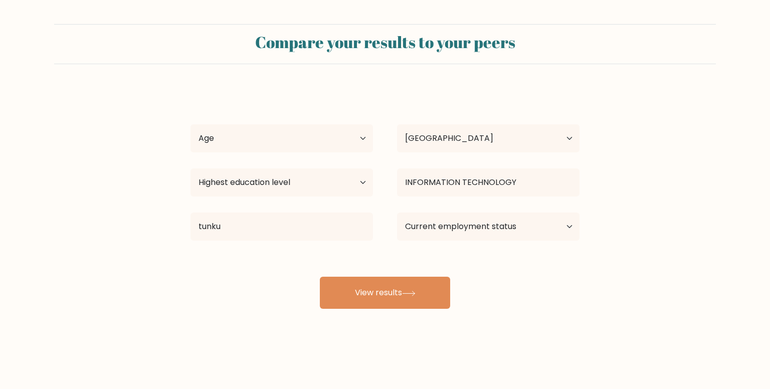
click at [259, 250] on div "xinni bigbrain Age Under 18 years old 18-24 years old 25-34 years old 35-44 yea…" at bounding box center [384, 198] width 401 height 221
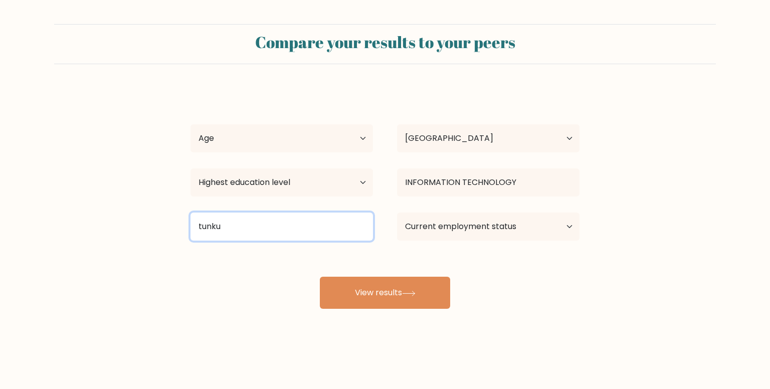
click at [239, 221] on input "tunku" at bounding box center [281, 227] width 182 height 28
click at [243, 234] on input "tunku" at bounding box center [281, 227] width 182 height 28
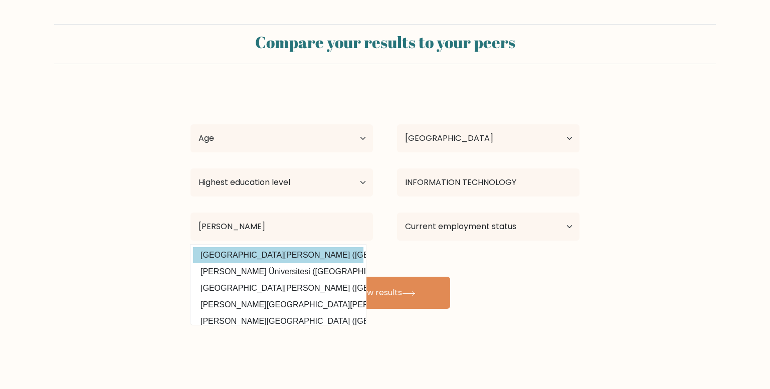
click at [265, 256] on div "xinni bigbrain Age Under 18 years old 18-24 years old 25-34 years old 35-44 yea…" at bounding box center [384, 198] width 401 height 221
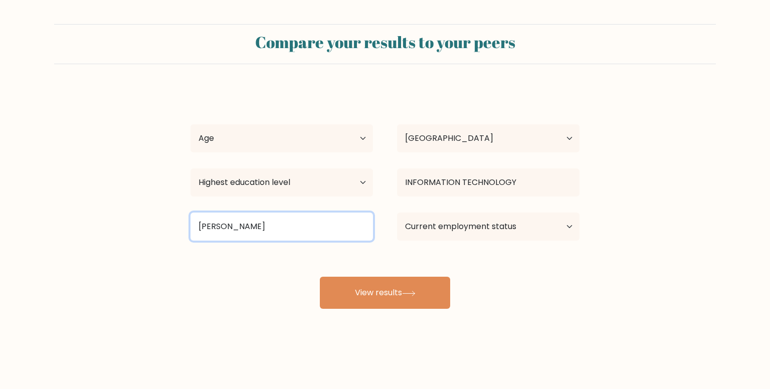
click at [258, 236] on input "tunku abdul" at bounding box center [281, 227] width 182 height 28
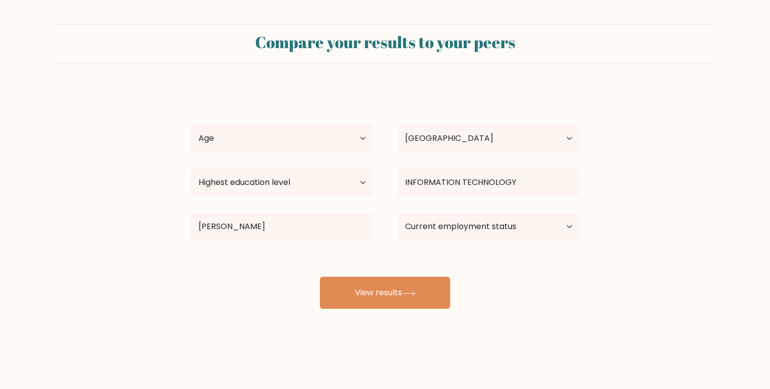
click at [265, 253] on div "xinni bigbrain Age Under 18 years old 18-24 years old 25-34 years old 35-44 yea…" at bounding box center [384, 198] width 401 height 221
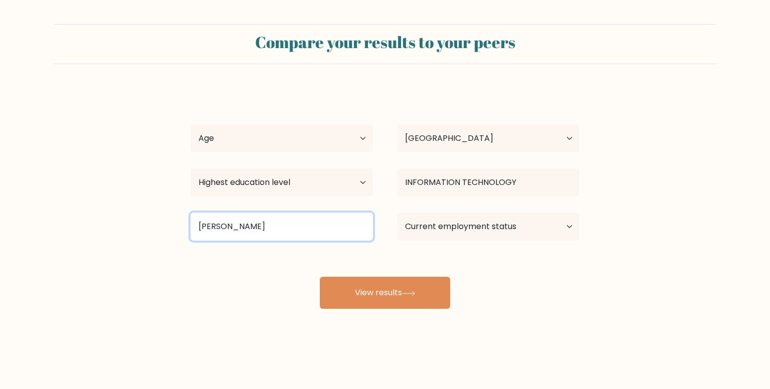
click at [279, 232] on input "tunku abdul rah" at bounding box center [281, 227] width 182 height 28
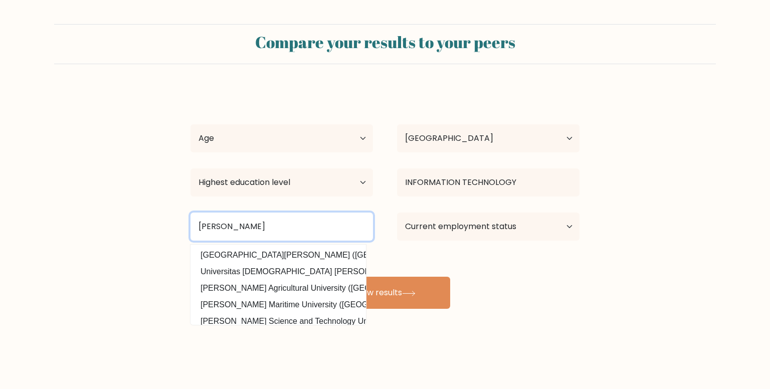
type input "tunku abdul rahman"
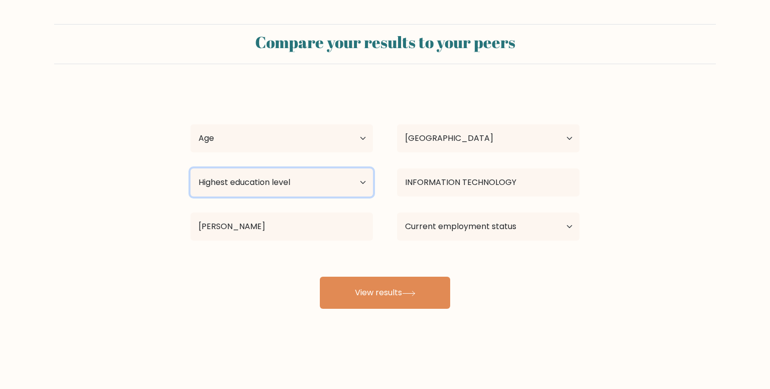
click at [301, 184] on select "Highest education level No schooling Primary Lower Secondary Upper Secondary Oc…" at bounding box center [281, 182] width 182 height 28
select select "upper_secondary"
click at [190, 168] on select "Highest education level No schooling Primary Lower Secondary Upper Secondary Oc…" at bounding box center [281, 182] width 182 height 28
click at [286, 142] on select "Age Under 18 years old 18-24 years old 25-34 years old 35-44 years old 45-54 ye…" at bounding box center [281, 138] width 182 height 28
select select "18_24"
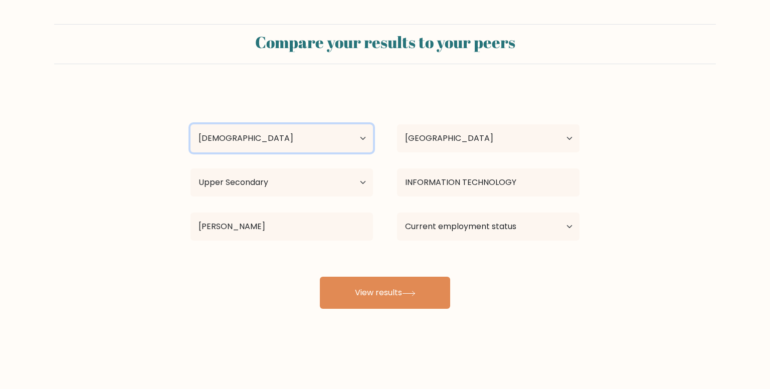
click at [190, 124] on select "Age Under 18 years old 18-24 years old 25-34 years old 35-44 years old 45-54 ye…" at bounding box center [281, 138] width 182 height 28
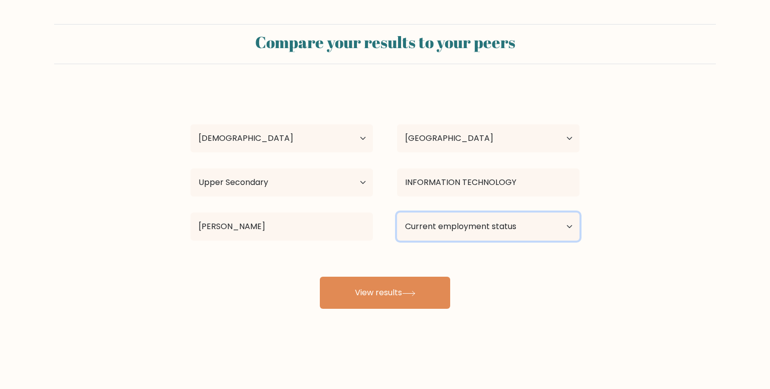
click at [449, 230] on select "Current employment status Employed Student Retired Other / prefer not to answer" at bounding box center [488, 227] width 182 height 28
select select "student"
click at [397, 213] on select "Current employment status Employed Student Retired Other / prefer not to answer" at bounding box center [488, 227] width 182 height 28
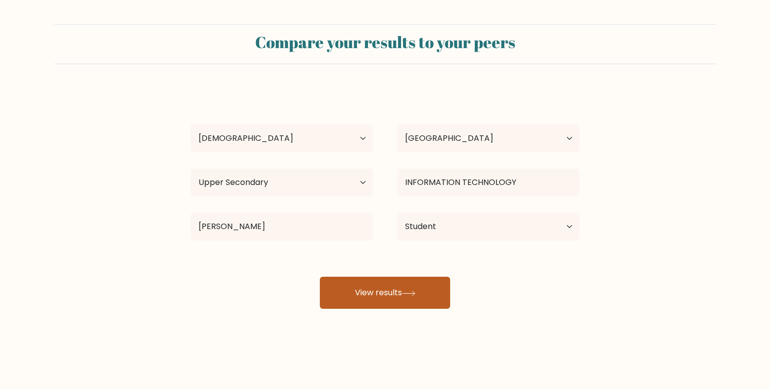
click at [396, 294] on button "View results" at bounding box center [385, 293] width 130 height 32
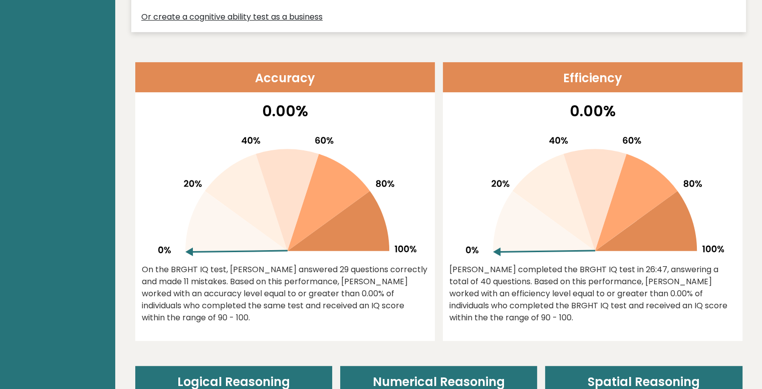
scroll to position [377, 0]
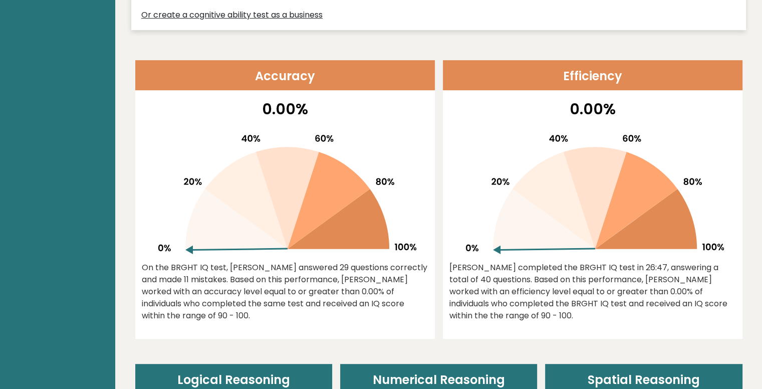
drag, startPoint x: 196, startPoint y: 242, endPoint x: 304, endPoint y: 187, distance: 120.6
click at [304, 187] on g at bounding box center [287, 194] width 258 height 119
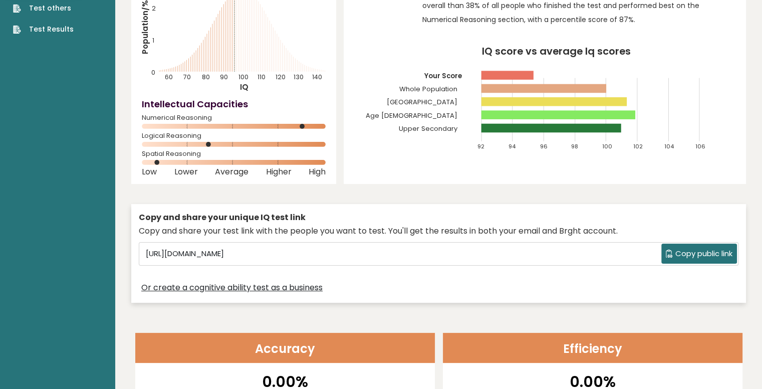
scroll to position [0, 0]
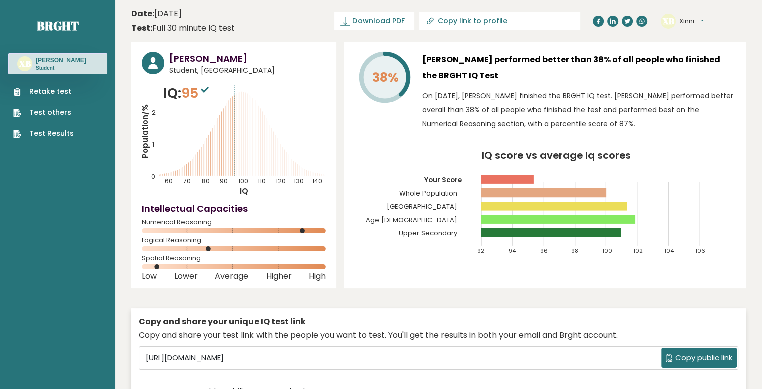
click at [49, 134] on link "Test Results" at bounding box center [43, 133] width 61 height 11
click at [52, 94] on link "Retake test" at bounding box center [43, 91] width 61 height 11
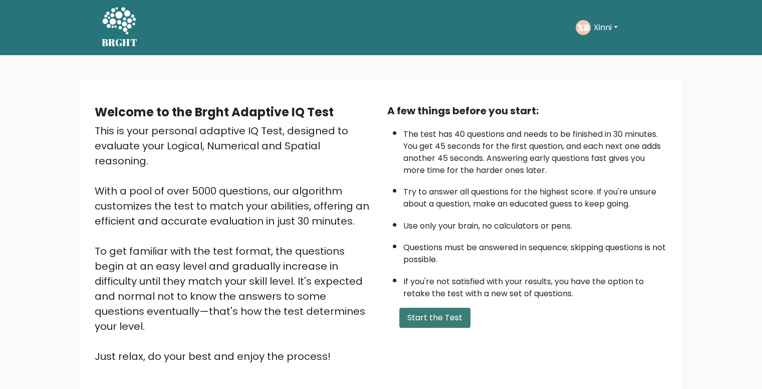
click at [423, 313] on button "Start the Test" at bounding box center [435, 318] width 71 height 20
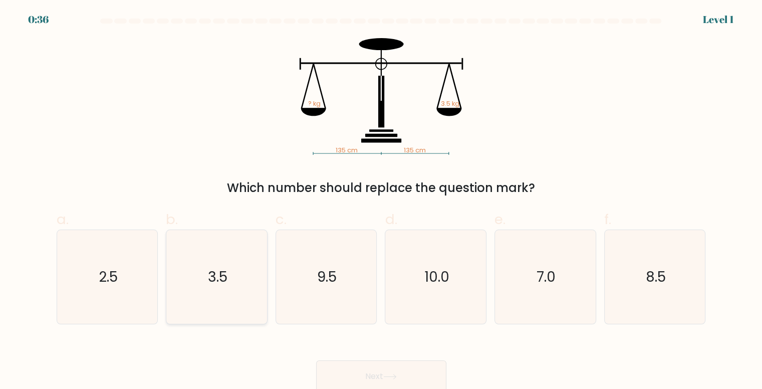
click at [216, 249] on icon "3.5" at bounding box center [217, 277] width 94 height 94
click at [381, 201] on input "b. 3.5" at bounding box center [381, 197] width 1 height 7
radio input "true"
click at [334, 361] on button "Next" at bounding box center [381, 376] width 130 height 32
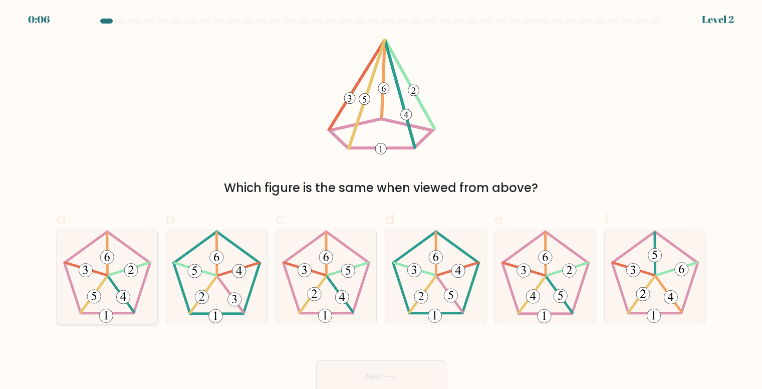
click at [121, 261] on icon at bounding box center [108, 277] width 94 height 94
click at [381, 201] on input "a." at bounding box center [381, 197] width 1 height 7
radio input "true"
click at [363, 378] on button "Next" at bounding box center [381, 376] width 130 height 32
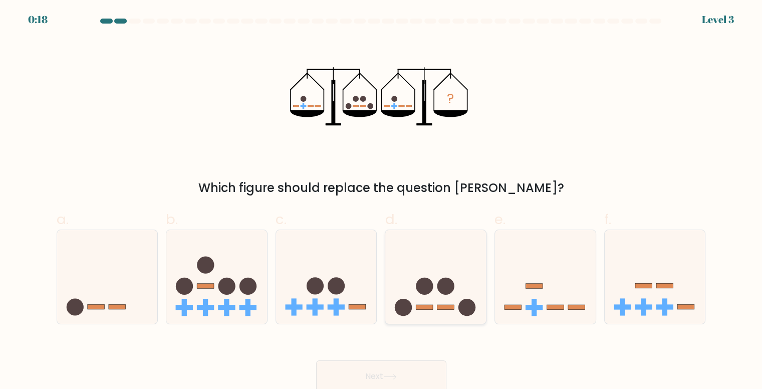
click at [447, 257] on icon at bounding box center [435, 276] width 101 height 83
click at [382, 201] on input "d." at bounding box center [381, 197] width 1 height 7
radio input "true"
click at [378, 369] on button "Next" at bounding box center [381, 376] width 130 height 32
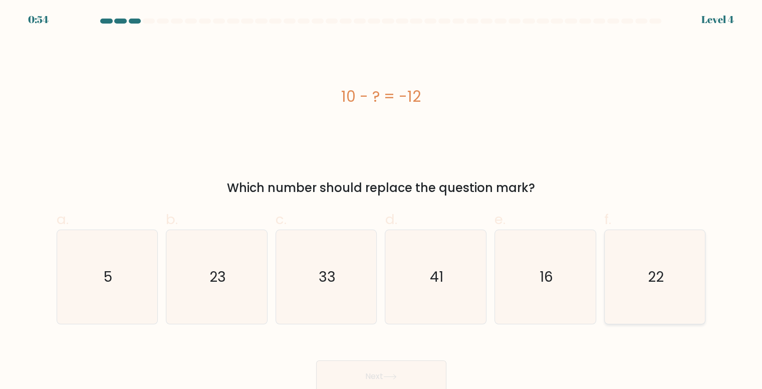
click at [626, 272] on icon "22" at bounding box center [656, 277] width 94 height 94
click at [382, 201] on input "f. 22" at bounding box center [381, 197] width 1 height 7
radio input "true"
click at [389, 379] on icon at bounding box center [390, 377] width 14 height 6
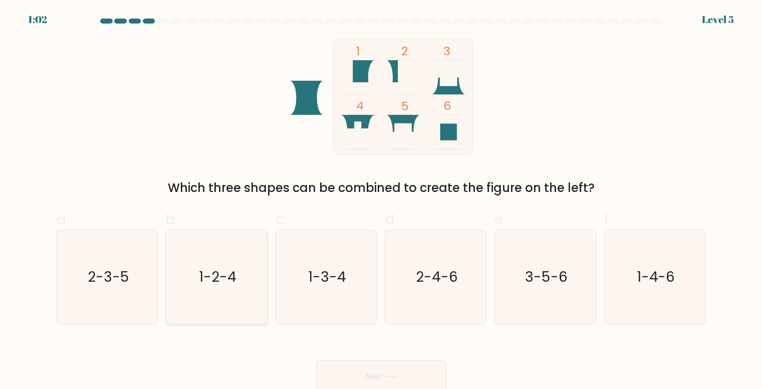
click at [233, 271] on text "1-2-4" at bounding box center [218, 277] width 38 height 20
click at [381, 201] on input "b. 1-2-4" at bounding box center [381, 197] width 1 height 7
radio input "true"
click at [397, 367] on button "Next" at bounding box center [381, 376] width 130 height 32
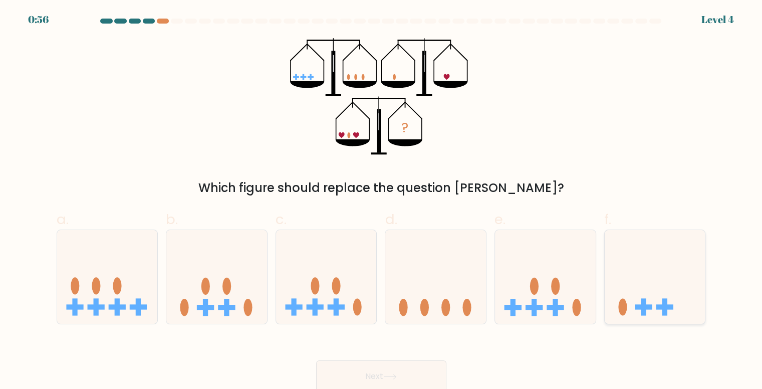
click at [608, 261] on icon at bounding box center [655, 276] width 101 height 83
click at [382, 201] on input "f." at bounding box center [381, 197] width 1 height 7
radio input "true"
click at [381, 372] on button "Next" at bounding box center [381, 376] width 130 height 32
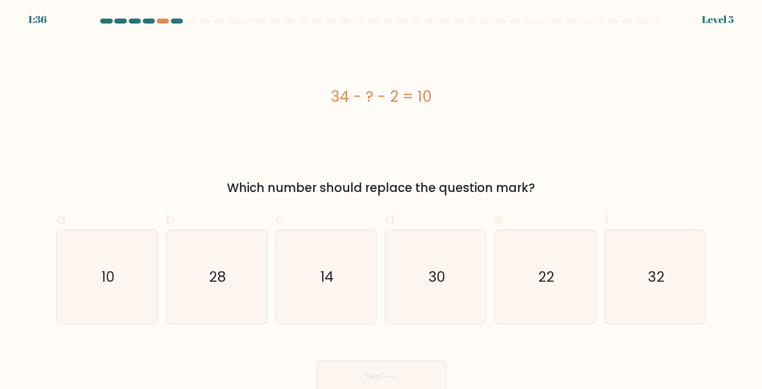
drag, startPoint x: 329, startPoint y: 96, endPoint x: 435, endPoint y: 96, distance: 106.3
click at [435, 96] on div "34 - ? - 2 = 10" at bounding box center [382, 96] width 650 height 23
copy div "34 - ? - 2 = 10"
click at [581, 318] on icon "22" at bounding box center [546, 277] width 94 height 94
click at [382, 201] on input "e. 22" at bounding box center [381, 197] width 1 height 7
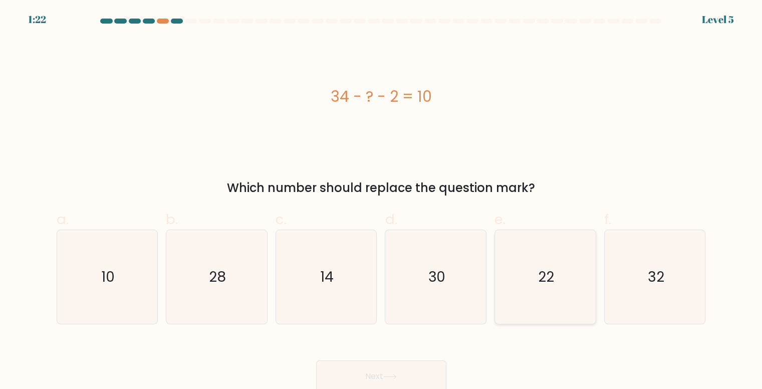
radio input "true"
click at [384, 367] on button "Next" at bounding box center [381, 376] width 130 height 32
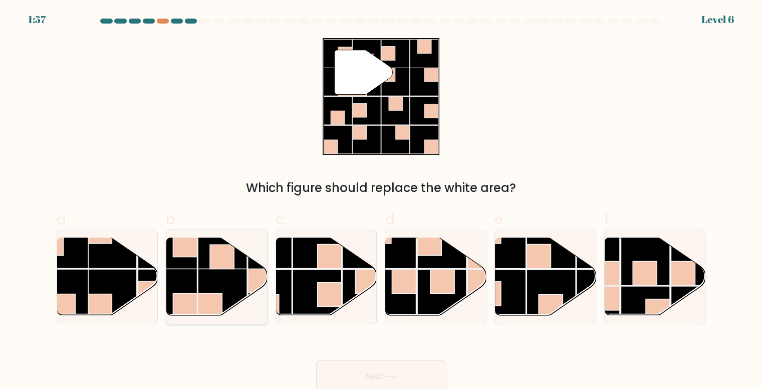
click at [213, 248] on rect at bounding box center [222, 257] width 24 height 24
click at [381, 201] on input "b." at bounding box center [381, 197] width 1 height 7
radio input "true"
click at [378, 365] on button "Next" at bounding box center [381, 376] width 130 height 32
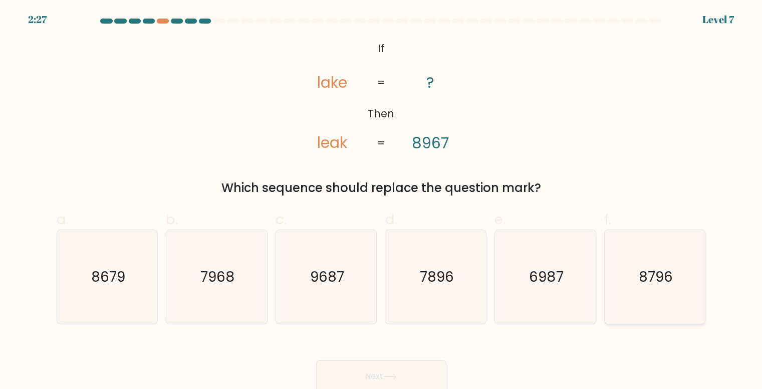
click at [614, 277] on icon "8796" at bounding box center [656, 277] width 94 height 94
click at [382, 201] on input "f. 8796" at bounding box center [381, 197] width 1 height 7
radio input "true"
click at [101, 285] on text "8679" at bounding box center [108, 277] width 34 height 20
click at [381, 201] on input "a. 8679" at bounding box center [381, 197] width 1 height 7
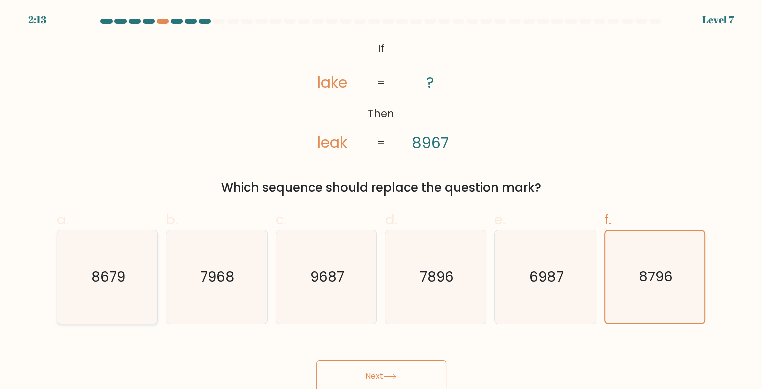
radio input "true"
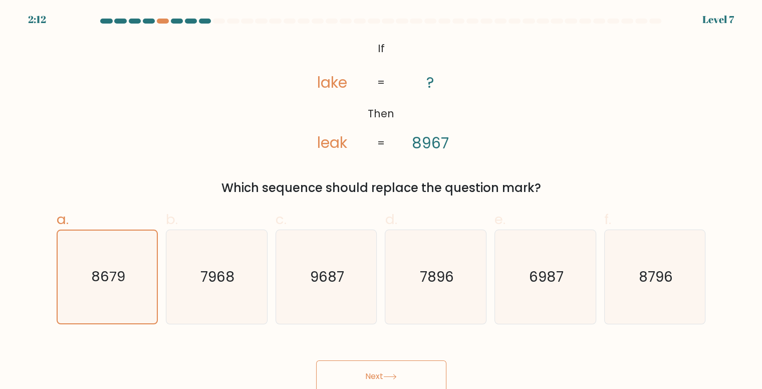
click at [374, 374] on button "Next" at bounding box center [381, 376] width 130 height 32
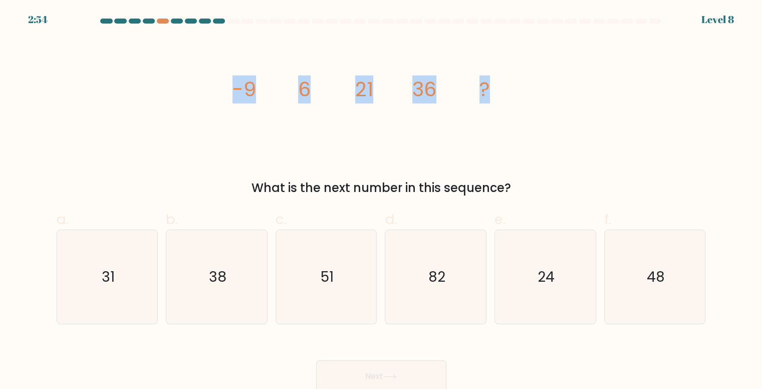
drag, startPoint x: 211, startPoint y: 83, endPoint x: 558, endPoint y: 72, distance: 347.5
click at [558, 72] on div "image/svg+xml -9 6 21 36 ? What is the next number in this sequence?" at bounding box center [382, 117] width 662 height 159
copy g "-9 6 21 36 ?"
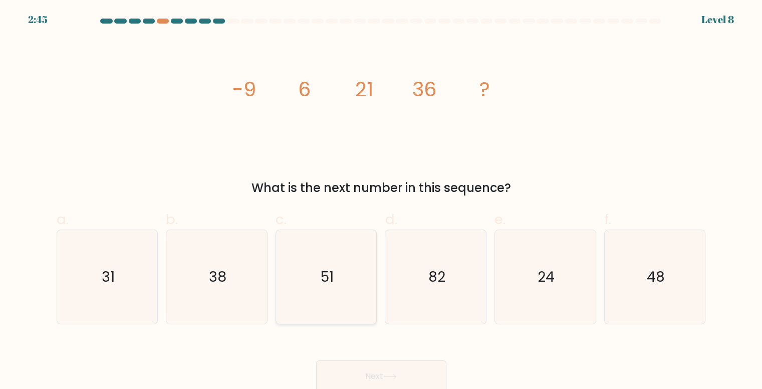
click at [331, 271] on text "51" at bounding box center [327, 277] width 13 height 20
click at [381, 201] on input "c. 51" at bounding box center [381, 197] width 1 height 7
radio input "true"
click at [391, 372] on button "Next" at bounding box center [381, 376] width 130 height 32
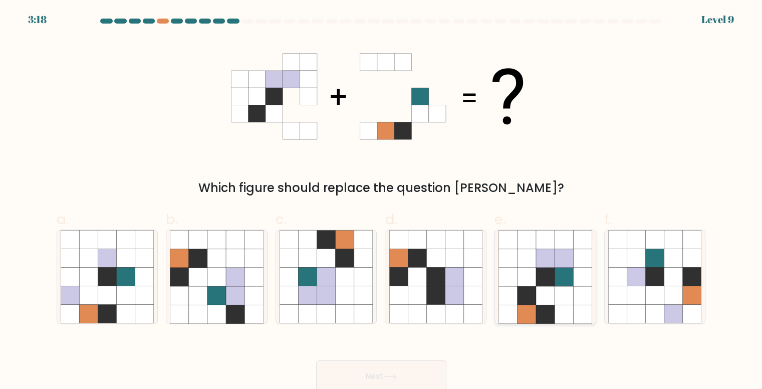
click at [534, 284] on icon at bounding box center [527, 277] width 19 height 19
click at [382, 201] on input "e." at bounding box center [381, 197] width 1 height 7
radio input "true"
click at [382, 368] on button "Next" at bounding box center [381, 376] width 130 height 32
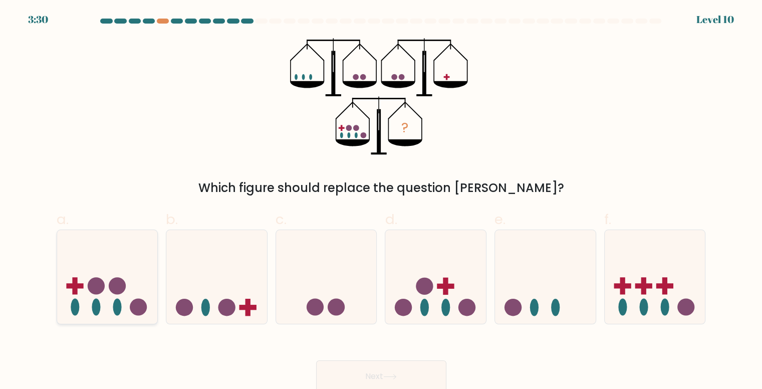
click at [144, 292] on icon at bounding box center [107, 276] width 101 height 83
click at [381, 201] on input "a." at bounding box center [381, 197] width 1 height 7
radio input "true"
click at [359, 381] on button "Next" at bounding box center [381, 376] width 130 height 32
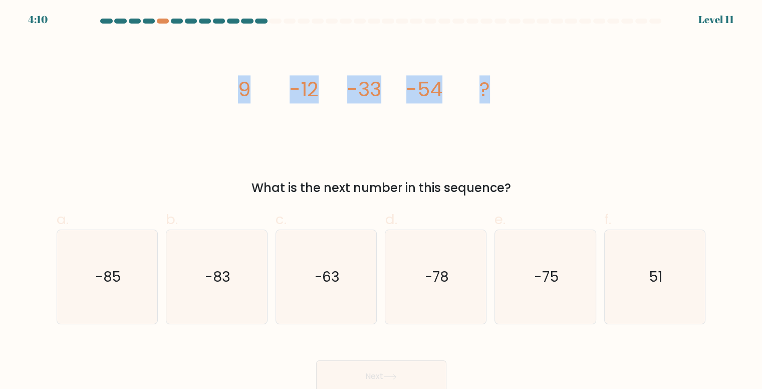
drag, startPoint x: 220, startPoint y: 88, endPoint x: 544, endPoint y: 117, distance: 325.6
click at [544, 117] on div "image/svg+xml 9 -12 -33 -54 ? What is the next number in this sequence?" at bounding box center [382, 117] width 662 height 159
copy g "9 -12 -33 -54 ?"
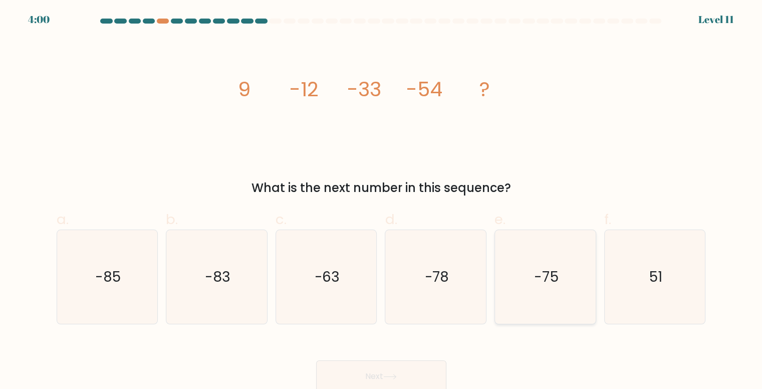
click at [518, 293] on icon "-75" at bounding box center [546, 277] width 94 height 94
click at [382, 201] on input "e. -75" at bounding box center [381, 197] width 1 height 7
radio input "true"
click at [356, 371] on button "Next" at bounding box center [381, 376] width 130 height 32
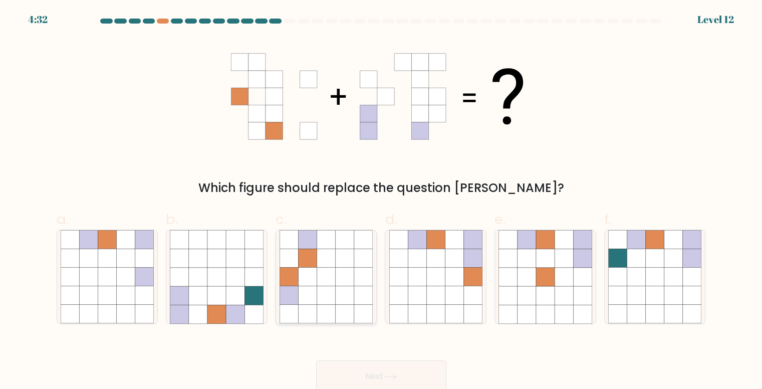
click at [289, 285] on icon at bounding box center [289, 277] width 19 height 19
click at [381, 201] on input "c." at bounding box center [381, 197] width 1 height 7
radio input "true"
click at [475, 294] on icon at bounding box center [473, 295] width 19 height 19
click at [382, 201] on input "d." at bounding box center [381, 197] width 1 height 7
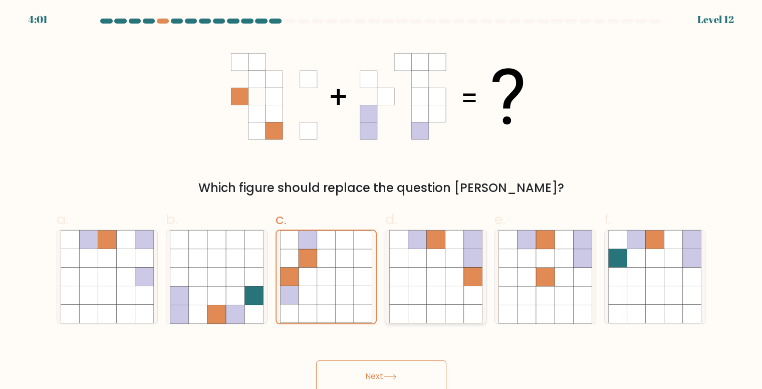
radio input "true"
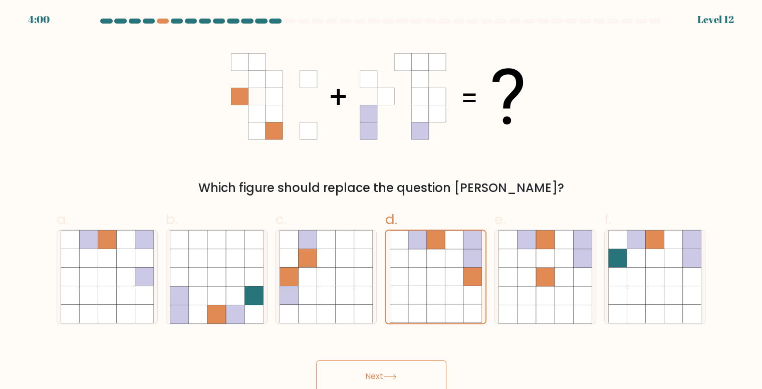
click at [403, 378] on button "Next" at bounding box center [381, 376] width 130 height 32
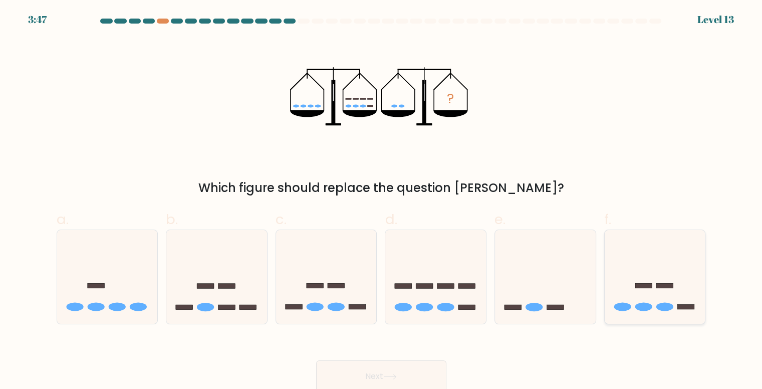
click at [650, 296] on icon at bounding box center [655, 276] width 101 height 83
click at [382, 201] on input "f." at bounding box center [381, 197] width 1 height 7
radio input "true"
click at [392, 369] on button "Next" at bounding box center [381, 376] width 130 height 32
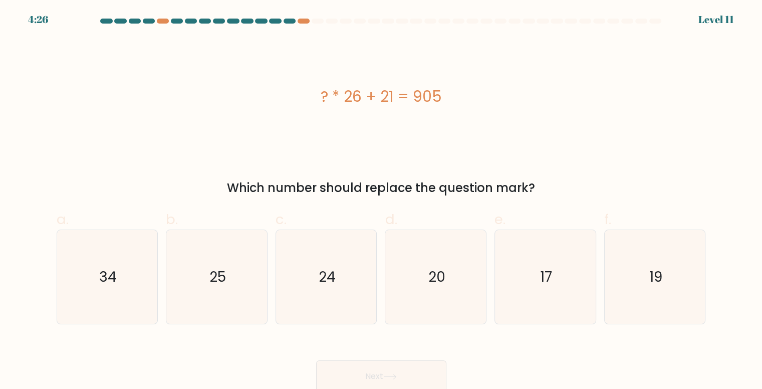
drag, startPoint x: 308, startPoint y: 97, endPoint x: 457, endPoint y: 109, distance: 149.3
click at [457, 109] on div "? * 26 + 21 = 905" at bounding box center [382, 96] width 650 height 117
copy div "? * 26 + 21 = 905"
click at [111, 257] on icon "34" at bounding box center [108, 277] width 94 height 94
click at [381, 201] on input "a. 34" at bounding box center [381, 197] width 1 height 7
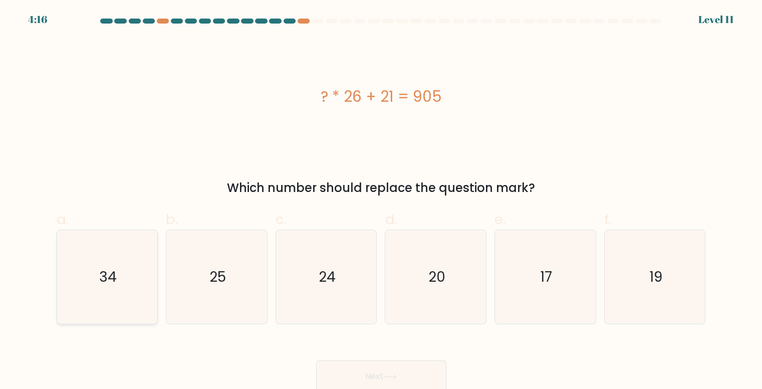
radio input "true"
click at [346, 367] on button "Next" at bounding box center [381, 376] width 130 height 32
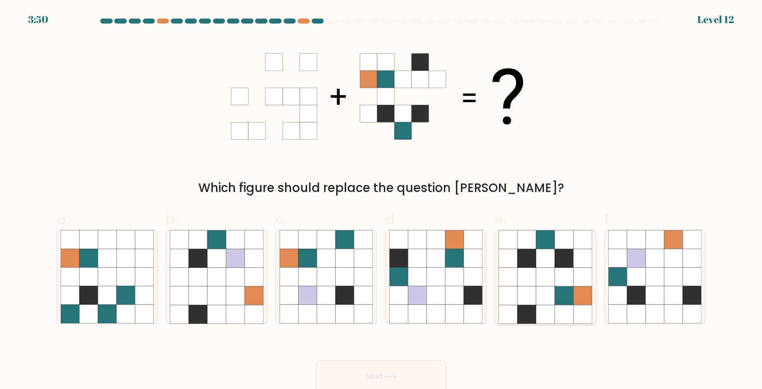
click at [547, 275] on icon at bounding box center [545, 277] width 19 height 19
click at [382, 201] on input "e." at bounding box center [381, 197] width 1 height 7
radio input "true"
click at [423, 367] on button "Next" at bounding box center [381, 376] width 130 height 32
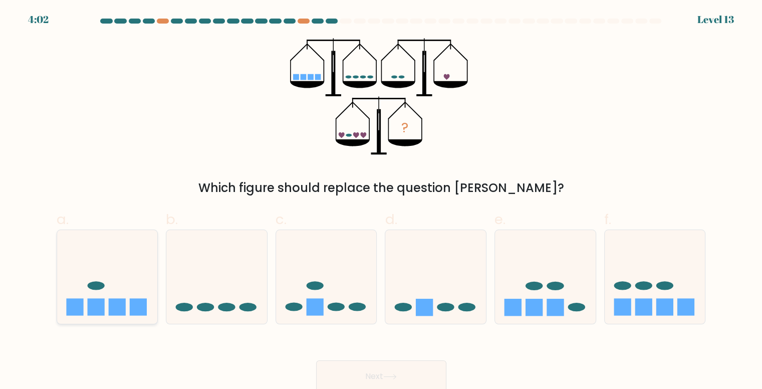
click at [66, 324] on div at bounding box center [108, 277] width 102 height 95
click at [381, 201] on input "a." at bounding box center [381, 197] width 1 height 7
radio input "true"
click at [623, 268] on icon at bounding box center [655, 276] width 101 height 83
click at [382, 201] on input "f." at bounding box center [381, 197] width 1 height 7
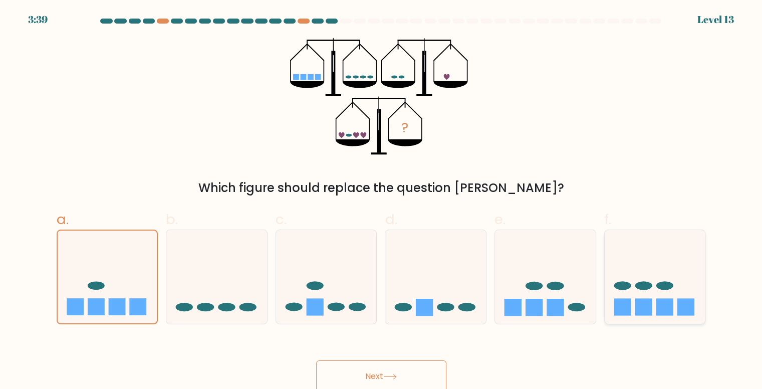
radio input "true"
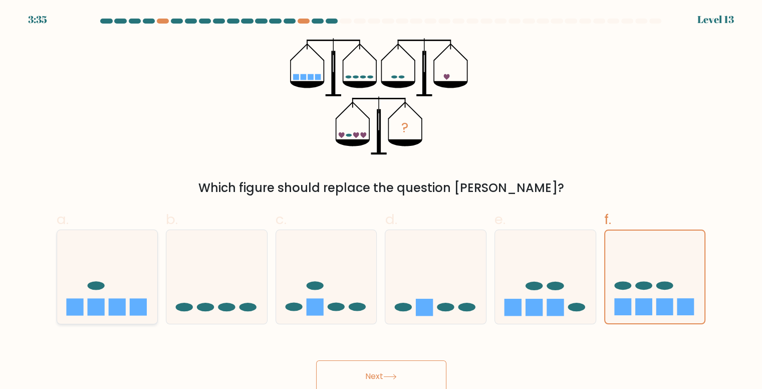
click at [108, 276] on icon at bounding box center [107, 276] width 101 height 83
click at [381, 201] on input "a." at bounding box center [381, 197] width 1 height 7
radio input "true"
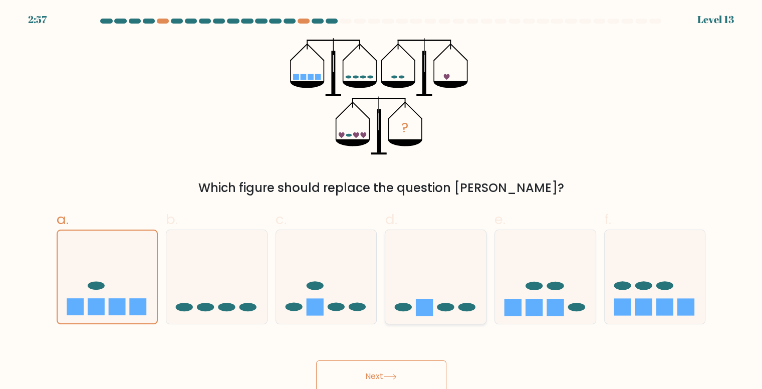
click at [429, 284] on icon at bounding box center [435, 276] width 101 height 83
click at [382, 201] on input "d." at bounding box center [381, 197] width 1 height 7
radio input "true"
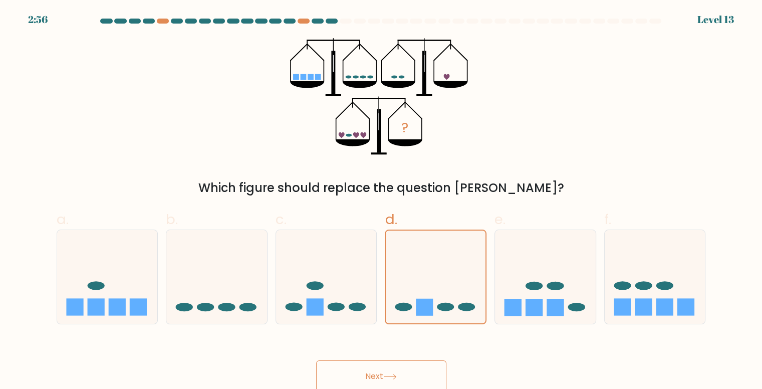
click at [395, 377] on icon at bounding box center [390, 377] width 14 height 6
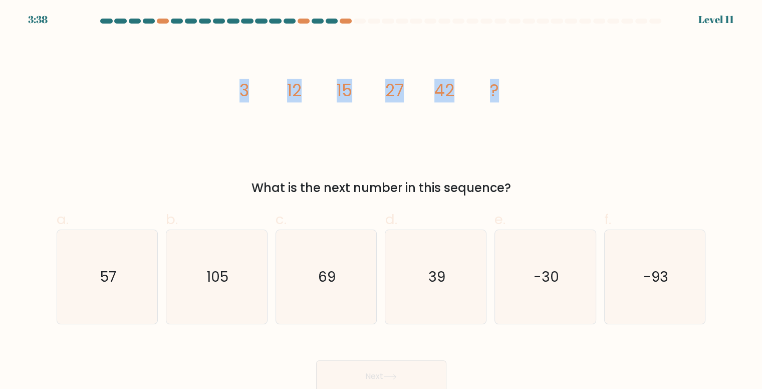
drag, startPoint x: 239, startPoint y: 82, endPoint x: 520, endPoint y: 97, distance: 281.6
click at [520, 97] on icon "image/svg+xml 3 12 15 27 42 ?" at bounding box center [381, 96] width 301 height 117
copy g "3 12 15 27 42 ?"
click at [296, 136] on icon "image/svg+xml 3 12 15 27 42 ?" at bounding box center [381, 96] width 301 height 117
click at [327, 271] on text "69" at bounding box center [327, 277] width 18 height 20
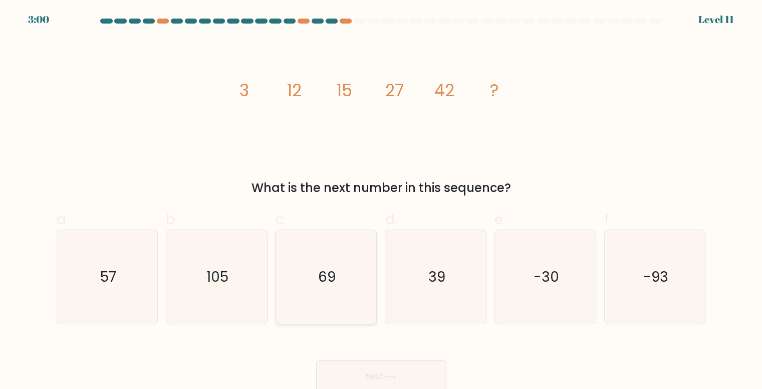
click at [381, 201] on input "c. 69" at bounding box center [381, 197] width 1 height 7
radio input "true"
click at [422, 369] on button "Next" at bounding box center [381, 376] width 130 height 32
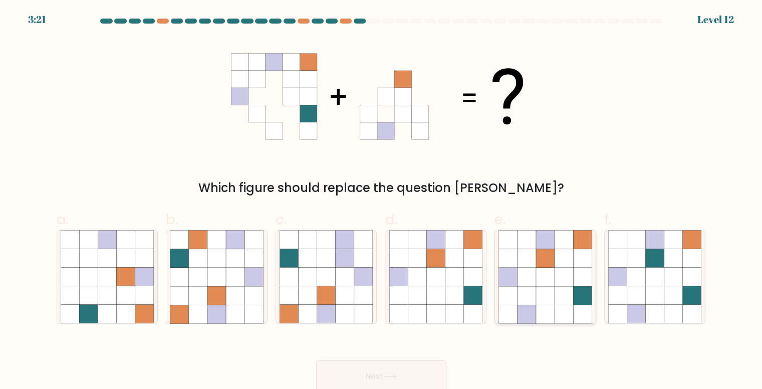
click at [557, 310] on icon at bounding box center [564, 314] width 19 height 19
click at [382, 201] on input "e." at bounding box center [381, 197] width 1 height 7
radio input "true"
click at [388, 371] on button "Next" at bounding box center [381, 376] width 130 height 32
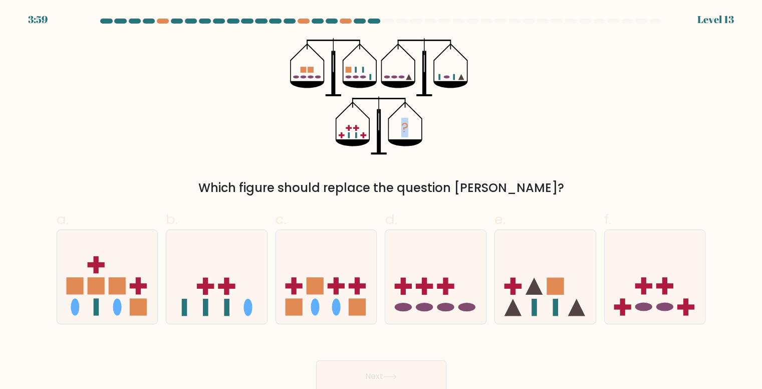
drag, startPoint x: 293, startPoint y: 31, endPoint x: 456, endPoint y: 121, distance: 186.7
click at [456, 121] on form at bounding box center [381, 206] width 762 height 374
click at [456, 121] on icon "?" at bounding box center [381, 96] width 182 height 117
click at [233, 301] on icon at bounding box center [216, 276] width 101 height 83
click at [381, 201] on input "b." at bounding box center [381, 197] width 1 height 7
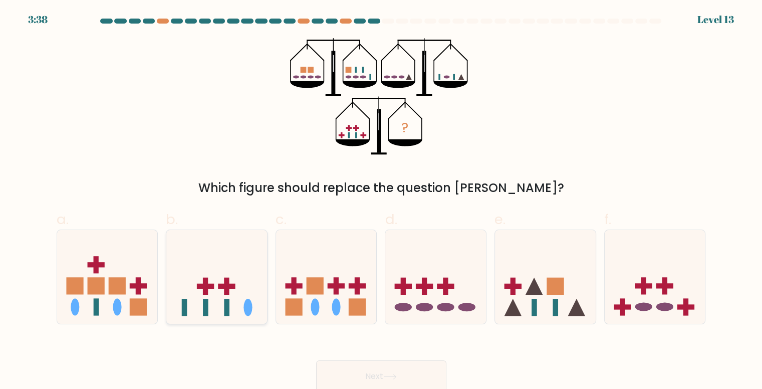
radio input "true"
click at [132, 293] on icon at bounding box center [107, 276] width 101 height 83
click at [381, 201] on input "a." at bounding box center [381, 197] width 1 height 7
radio input "true"
click at [321, 279] on rect at bounding box center [315, 286] width 17 height 17
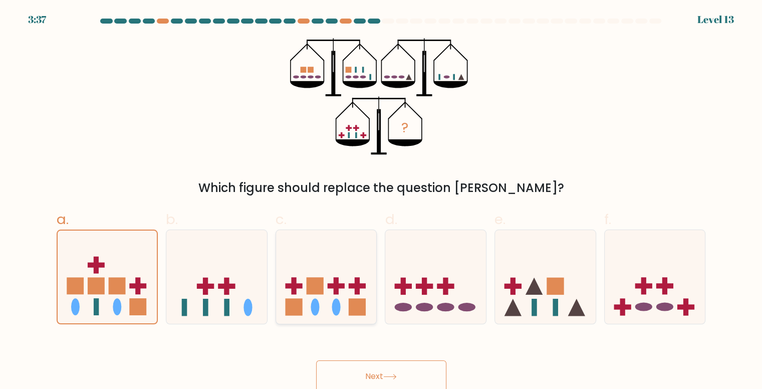
click at [381, 201] on input "c." at bounding box center [381, 197] width 1 height 7
radio input "true"
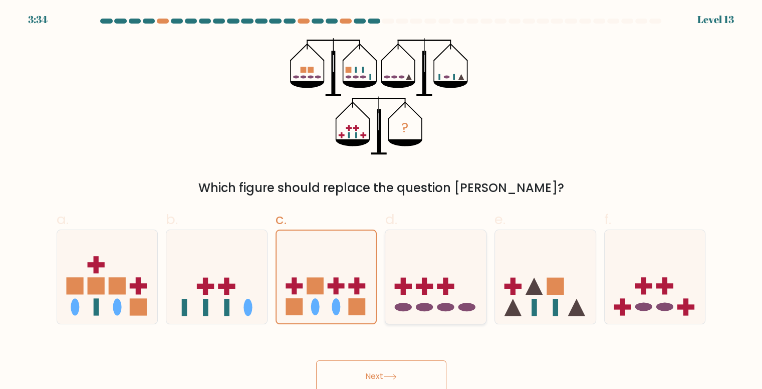
click at [429, 286] on rect at bounding box center [424, 286] width 17 height 5
click at [382, 201] on input "d." at bounding box center [381, 197] width 1 height 7
radio input "true"
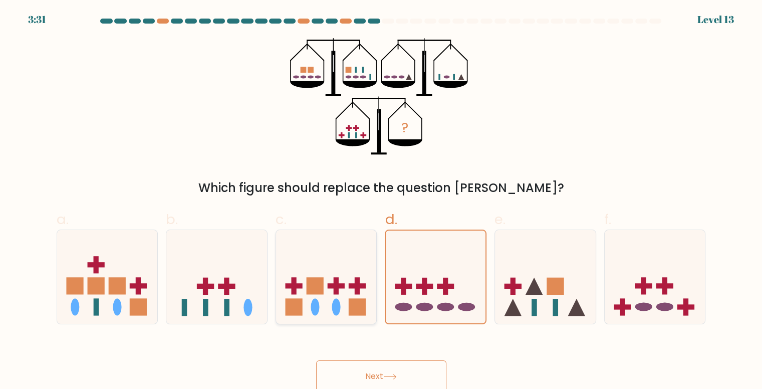
click at [337, 295] on icon at bounding box center [326, 276] width 101 height 83
click at [381, 201] on input "c." at bounding box center [381, 197] width 1 height 7
radio input "true"
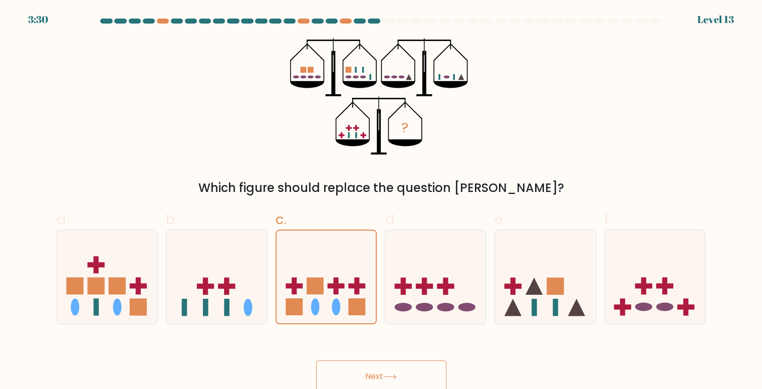
click at [385, 365] on button "Next" at bounding box center [381, 376] width 130 height 32
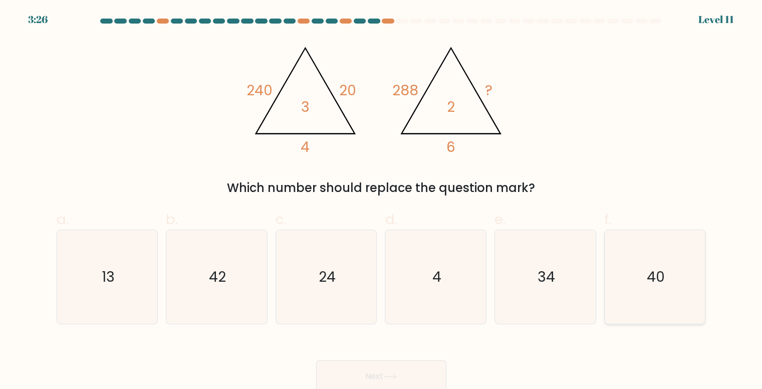
click at [688, 286] on icon "40" at bounding box center [656, 277] width 94 height 94
click at [382, 201] on input "f. 40" at bounding box center [381, 197] width 1 height 7
radio input "true"
click at [359, 368] on button "Next" at bounding box center [381, 376] width 130 height 32
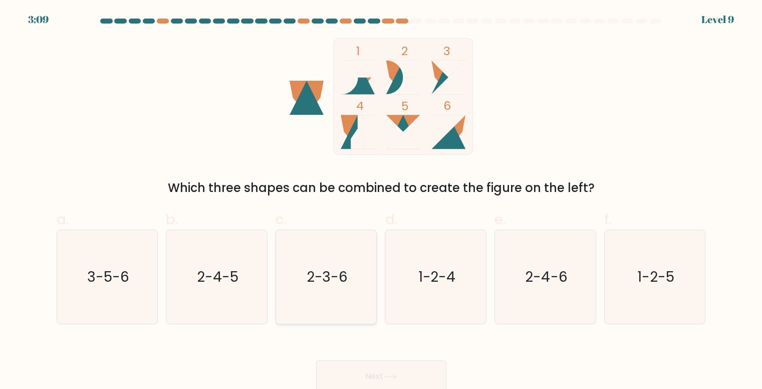
click at [343, 281] on text "2-3-6" at bounding box center [327, 277] width 42 height 20
click at [381, 201] on input "c. 2-3-6" at bounding box center [381, 197] width 1 height 7
radio input "true"
click at [395, 373] on button "Next" at bounding box center [381, 376] width 130 height 32
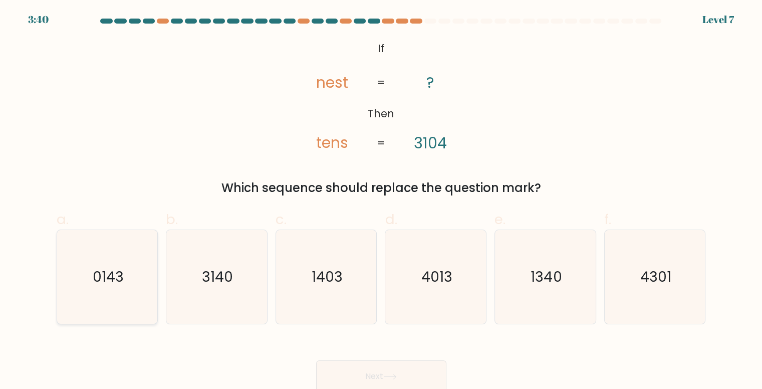
click at [70, 279] on icon "0143" at bounding box center [108, 277] width 94 height 94
click at [381, 201] on input "a. 0143" at bounding box center [381, 197] width 1 height 7
radio input "true"
click at [405, 381] on button "Next" at bounding box center [381, 376] width 130 height 32
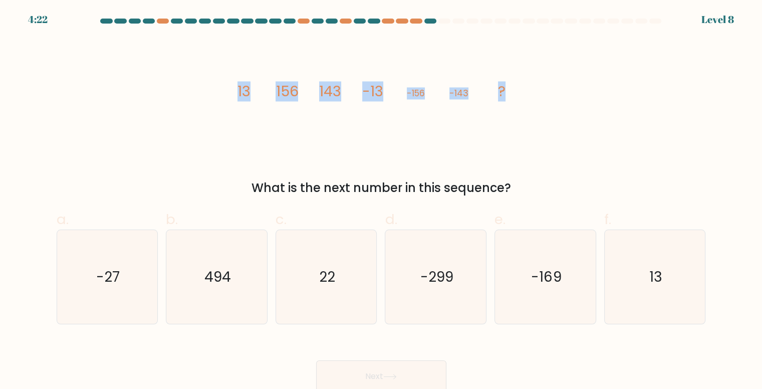
drag, startPoint x: 226, startPoint y: 94, endPoint x: 568, endPoint y: 87, distance: 342.4
click at [568, 87] on div "image/svg+xml 13 156 143 -13 -156 -143 ? What is the next number in this sequen…" at bounding box center [382, 117] width 662 height 159
copy g "13 156 143 -13 -156 -143 ?"
click at [626, 265] on icon "13" at bounding box center [656, 277] width 94 height 94
click at [382, 201] on input "f. 13" at bounding box center [381, 197] width 1 height 7
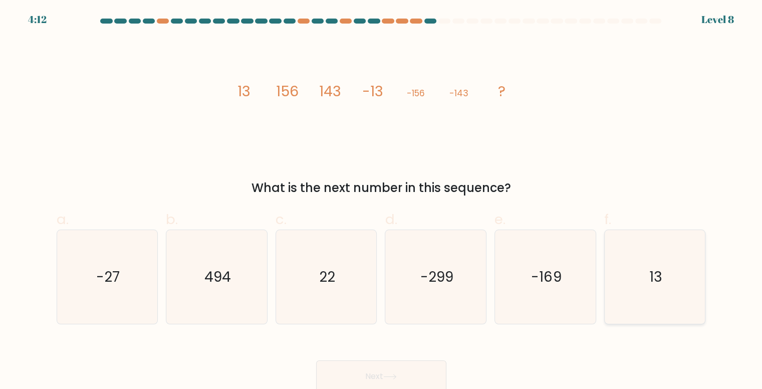
radio input "true"
click at [385, 378] on button "Next" at bounding box center [381, 376] width 130 height 32
click at [377, 373] on button "Next" at bounding box center [381, 376] width 130 height 32
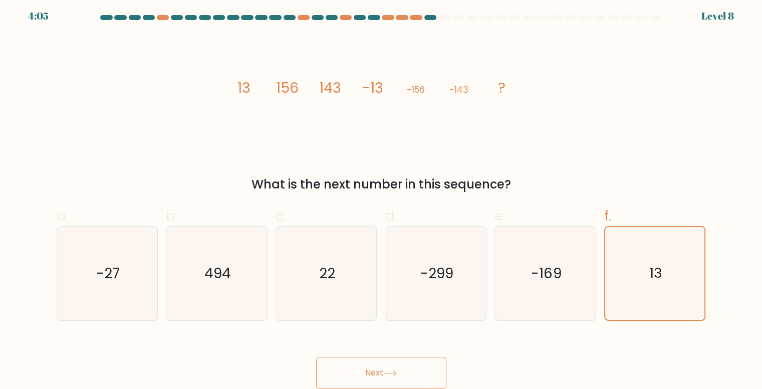
click at [367, 362] on button "Next" at bounding box center [381, 373] width 130 height 32
click at [377, 375] on button "Next" at bounding box center [381, 373] width 130 height 32
click at [626, 254] on icon "13" at bounding box center [655, 273] width 93 height 93
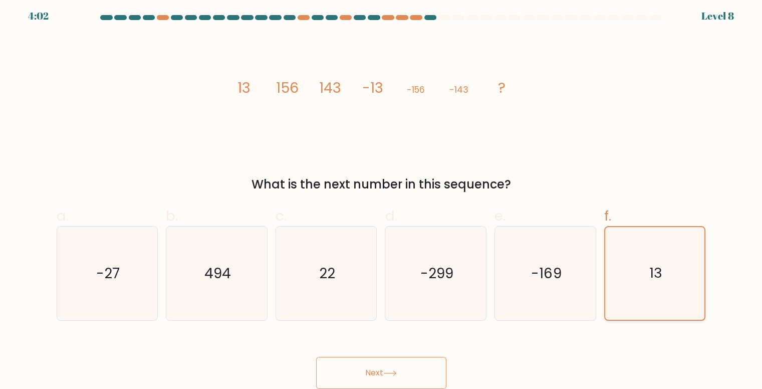
click at [382, 197] on input "f. 13" at bounding box center [381, 194] width 1 height 7
click at [373, 359] on button "Next" at bounding box center [381, 373] width 130 height 32
click at [377, 368] on button "Next" at bounding box center [381, 373] width 130 height 32
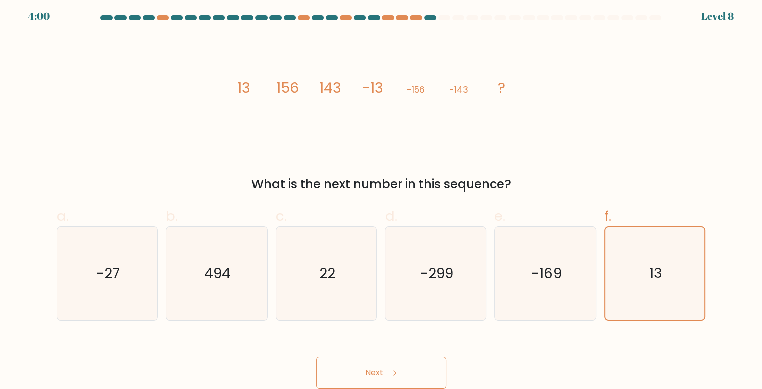
click at [377, 368] on button "Next" at bounding box center [381, 373] width 130 height 32
click at [355, 376] on button "Next" at bounding box center [381, 373] width 130 height 32
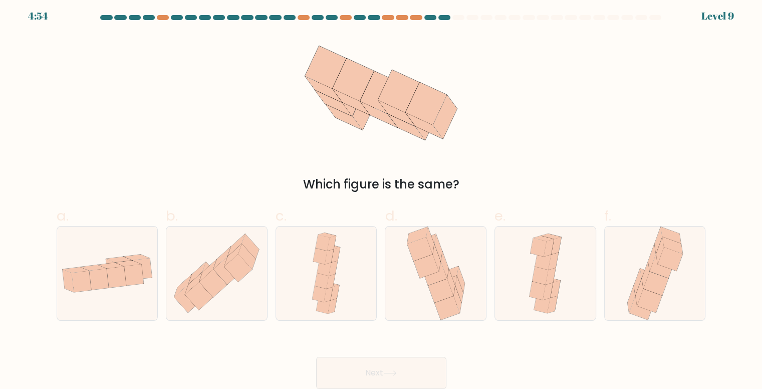
click at [355, 376] on button "Next" at bounding box center [381, 373] width 130 height 32
click at [388, 125] on icon at bounding box center [380, 93] width 179 height 117
click at [419, 240] on icon at bounding box center [420, 249] width 25 height 24
click at [382, 197] on input "d." at bounding box center [381, 194] width 1 height 7
radio input "true"
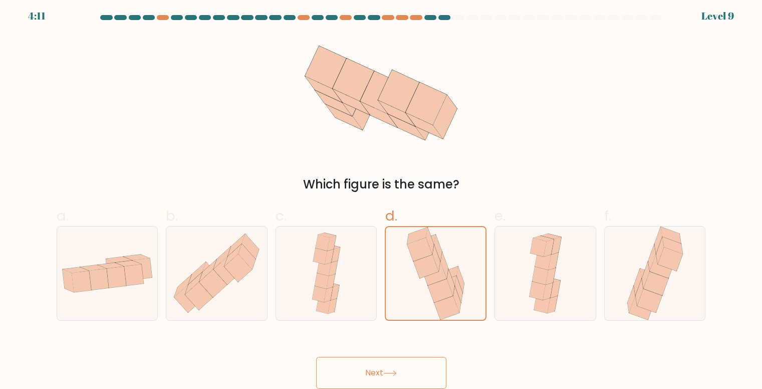
click at [396, 369] on button "Next" at bounding box center [381, 373] width 130 height 32
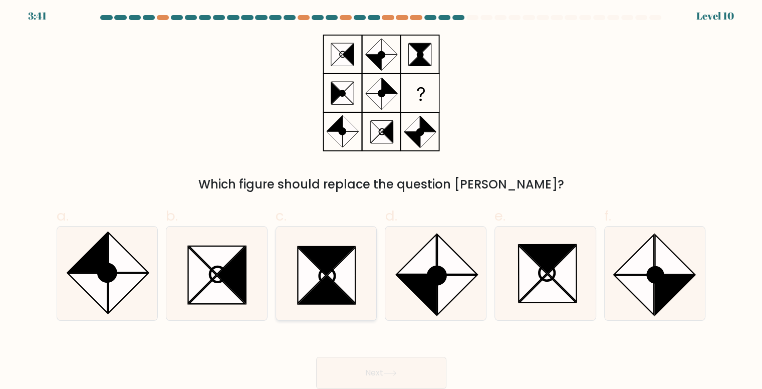
click at [347, 271] on icon at bounding box center [342, 276] width 28 height 56
click at [381, 197] on input "c." at bounding box center [381, 194] width 1 height 7
radio input "true"
click at [390, 373] on icon at bounding box center [390, 373] width 14 height 6
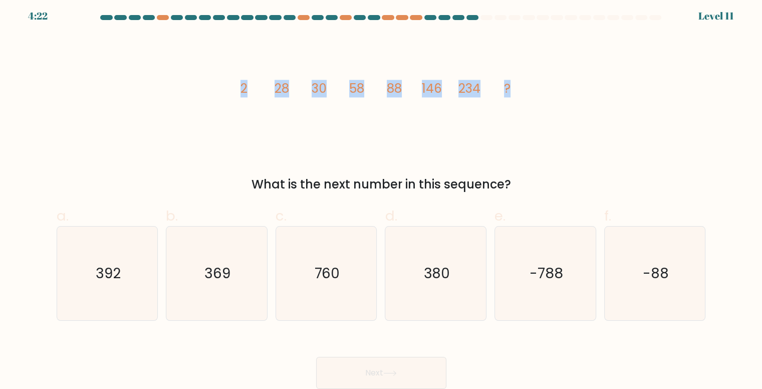
drag, startPoint x: 234, startPoint y: 85, endPoint x: 561, endPoint y: 103, distance: 328.3
click at [561, 103] on div "image/svg+xml 2 28 30 58 88 146 234 ? What is the next number in this sequence?" at bounding box center [382, 114] width 662 height 159
copy g "2 28 30 58 88 146 234 ?"
click at [365, 75] on icon "image/svg+xml 2 28 30 58 88 146 234 ?" at bounding box center [381, 93] width 301 height 117
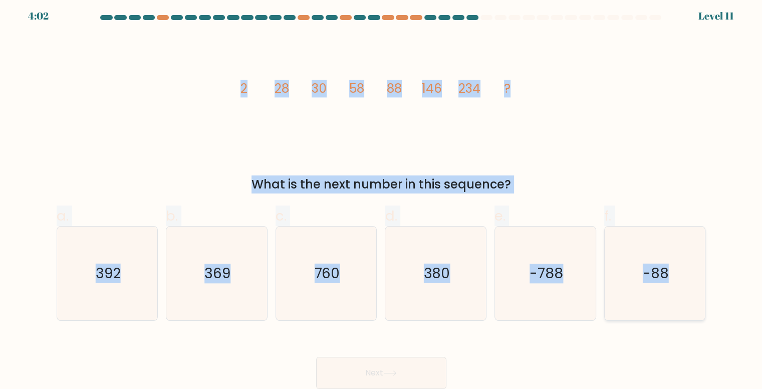
drag, startPoint x: 223, startPoint y: 80, endPoint x: 682, endPoint y: 278, distance: 500.0
click at [682, 278] on form at bounding box center [381, 202] width 762 height 374
copy form "2 28 30 58 88 146 234 ? What is the next number in this sequence? a. 392 b. 369…"
click at [417, 240] on icon "380" at bounding box center [436, 274] width 94 height 94
click at [382, 197] on input "d. 380" at bounding box center [381, 194] width 1 height 7
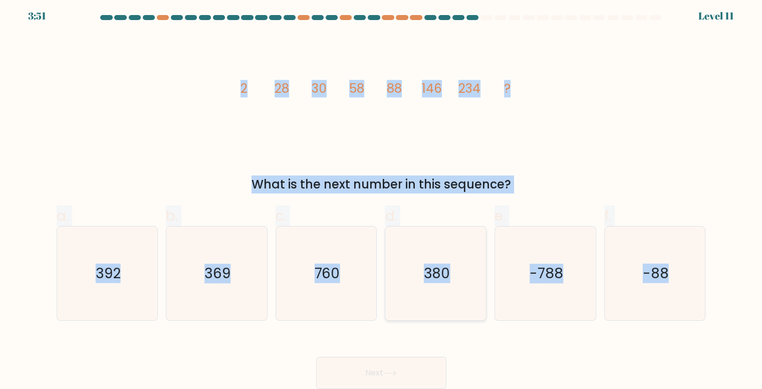
radio input "true"
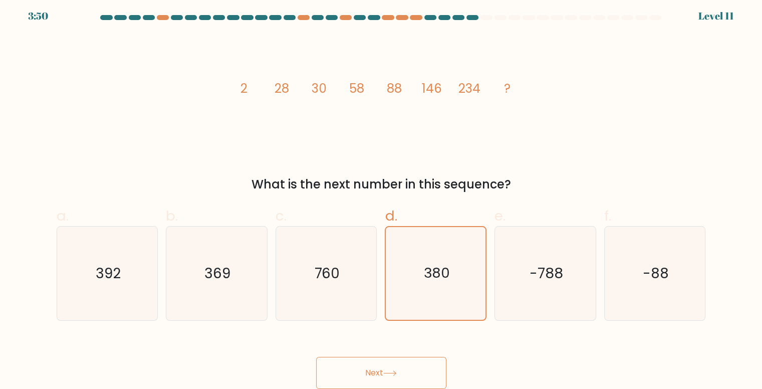
click at [391, 367] on button "Next" at bounding box center [381, 373] width 130 height 32
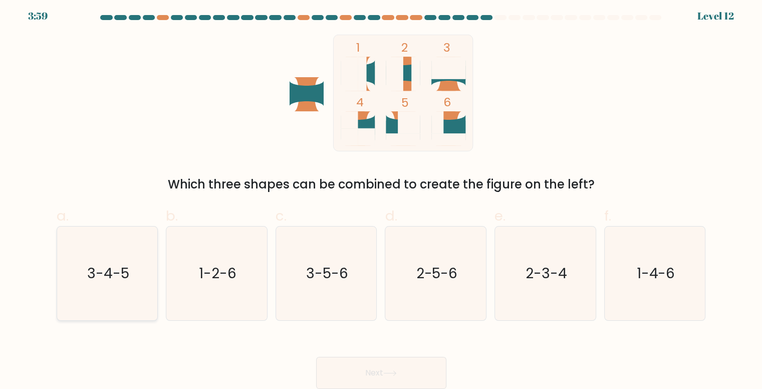
click at [122, 271] on text "3-4-5" at bounding box center [108, 274] width 42 height 20
click at [381, 197] on input "a. 3-4-5" at bounding box center [381, 194] width 1 height 7
radio input "true"
click at [383, 383] on button "Next" at bounding box center [381, 373] width 130 height 32
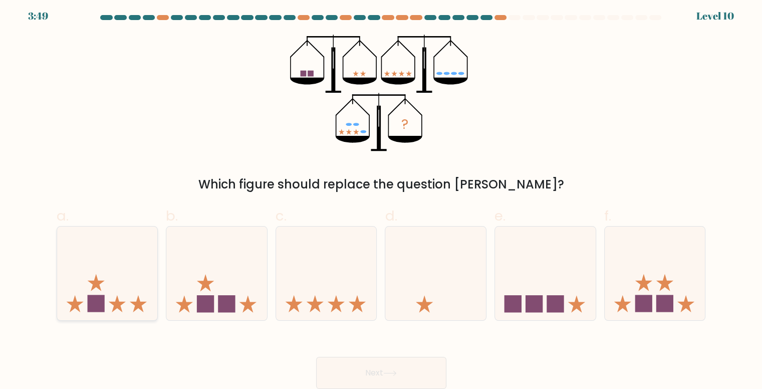
click at [85, 255] on icon at bounding box center [107, 273] width 101 height 83
click at [381, 197] on input "a." at bounding box center [381, 194] width 1 height 7
radio input "true"
click at [352, 376] on button "Next" at bounding box center [381, 373] width 130 height 32
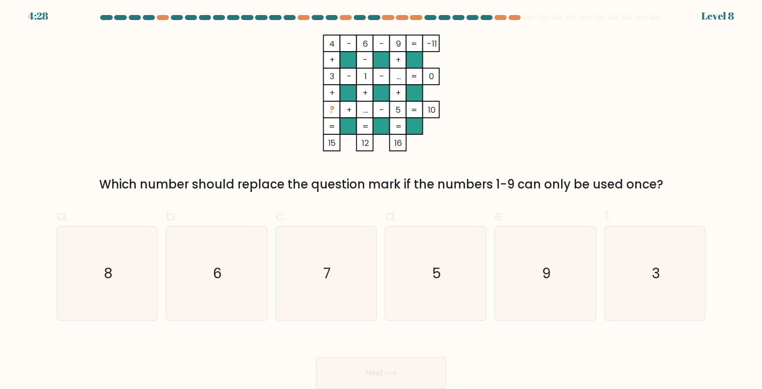
drag, startPoint x: 301, startPoint y: 33, endPoint x: 535, endPoint y: 135, distance: 255.4
click at [535, 135] on form at bounding box center [381, 202] width 762 height 374
click at [535, 135] on div "4 - 6 - 9 -11 + - + 3 - 1 - ... 0 + + + ? + ... - 5 = 10 = = = = 15 12 16 = Whi…" at bounding box center [382, 114] width 662 height 159
click at [103, 279] on icon "8" at bounding box center [108, 274] width 94 height 94
click at [381, 197] on input "a. 8" at bounding box center [381, 194] width 1 height 7
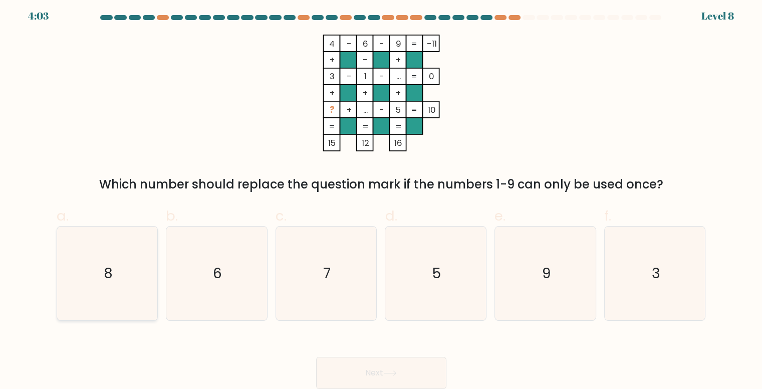
radio input "true"
click at [392, 372] on icon at bounding box center [390, 373] width 14 height 6
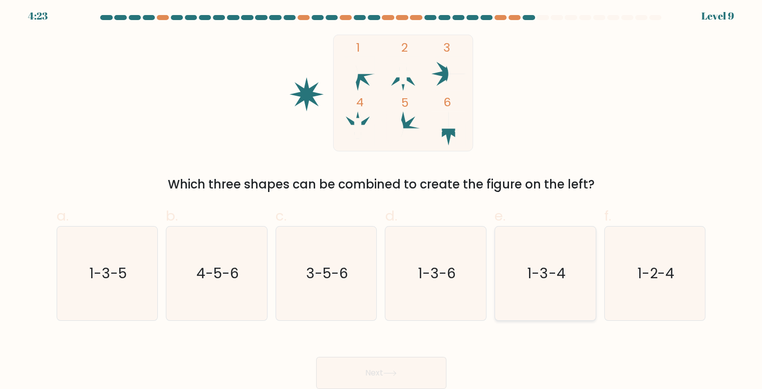
click at [518, 263] on icon "1-3-4" at bounding box center [546, 274] width 94 height 94
click at [382, 197] on input "e. 1-3-4" at bounding box center [381, 194] width 1 height 7
radio input "true"
click at [397, 367] on button "Next" at bounding box center [381, 373] width 130 height 32
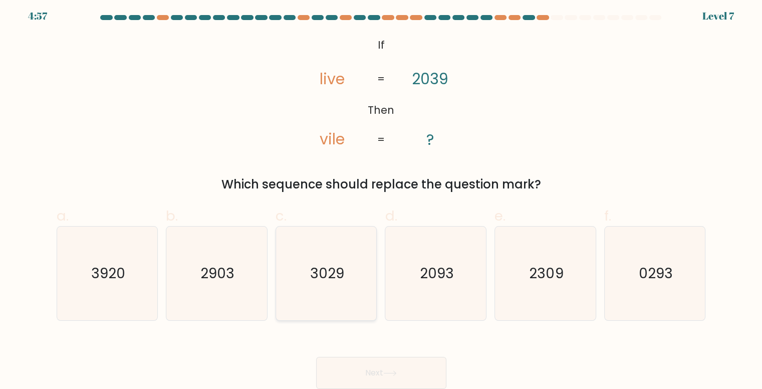
click at [364, 270] on icon "3029" at bounding box center [327, 274] width 94 height 94
click at [381, 197] on input "c. 3029" at bounding box center [381, 194] width 1 height 7
radio input "true"
click at [397, 368] on button "Next" at bounding box center [381, 373] width 130 height 32
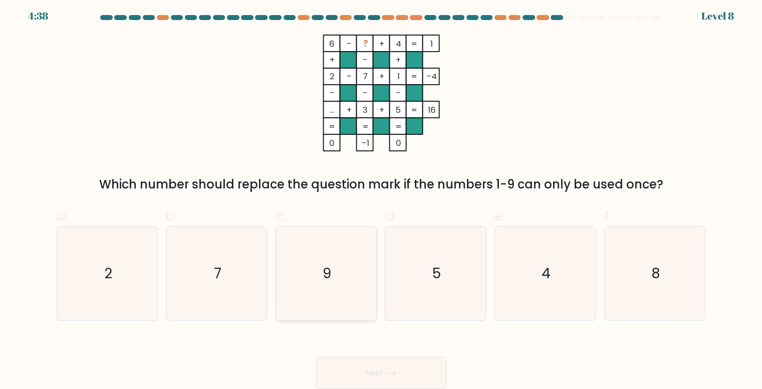
click at [329, 229] on icon "9" at bounding box center [327, 274] width 94 height 94
click at [381, 197] on input "c. 9" at bounding box center [381, 194] width 1 height 7
radio input "true"
click at [384, 372] on button "Next" at bounding box center [381, 373] width 130 height 32
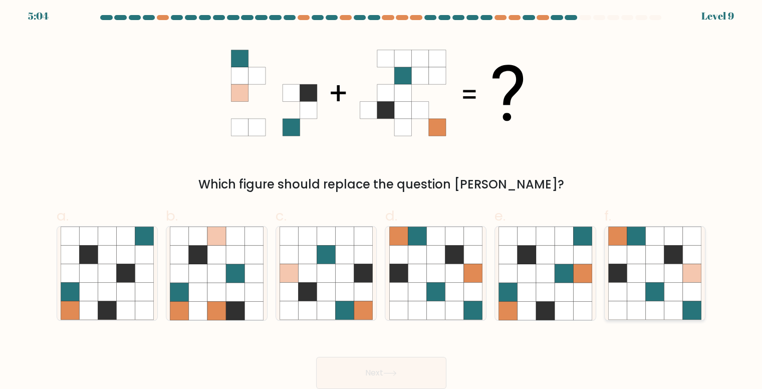
click at [662, 272] on icon at bounding box center [655, 273] width 19 height 19
click at [382, 197] on input "f." at bounding box center [381, 194] width 1 height 7
radio input "true"
click at [375, 377] on button "Next" at bounding box center [381, 373] width 130 height 32
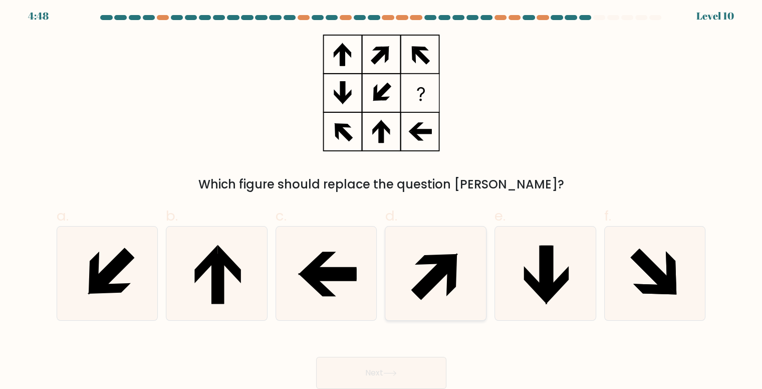
click at [429, 271] on icon at bounding box center [436, 274] width 94 height 94
click at [382, 197] on input "d." at bounding box center [381, 194] width 1 height 7
radio input "true"
click at [398, 359] on button "Next" at bounding box center [381, 373] width 130 height 32
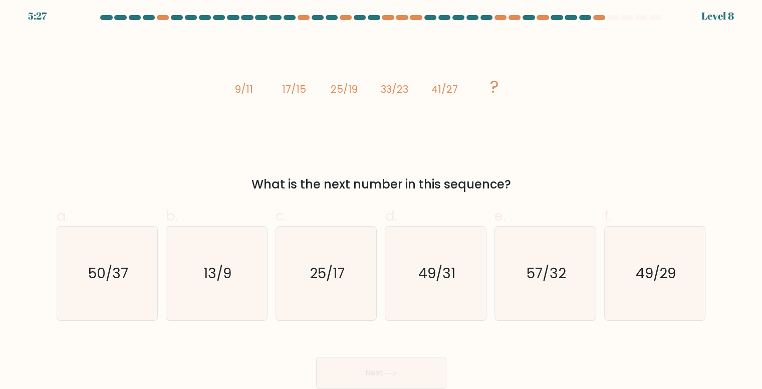
drag, startPoint x: 201, startPoint y: 72, endPoint x: 177, endPoint y: 75, distance: 23.7
click at [177, 75] on div "image/svg+xml 9/11 17/15 25/19 33/23 41/27 ? What is the next number in this se…" at bounding box center [382, 114] width 662 height 159
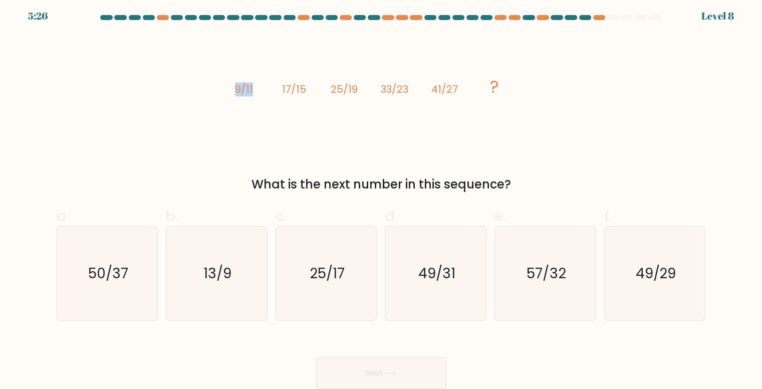
click at [198, 82] on div "image/svg+xml 9/11 17/15 25/19 33/23 41/27 ? What is the next number in this se…" at bounding box center [382, 114] width 662 height 159
drag, startPoint x: 198, startPoint y: 82, endPoint x: 527, endPoint y: 191, distance: 346.3
click at [527, 191] on div "image/svg+xml 9/11 17/15 25/19 33/23 41/27 ? What is the next number in this se…" at bounding box center [382, 114] width 662 height 159
copy div "9/11 17/15 25/19 33/23 41/27 ? What is the next number in this sequence?"
click at [402, 265] on icon "49/31" at bounding box center [436, 274] width 94 height 94
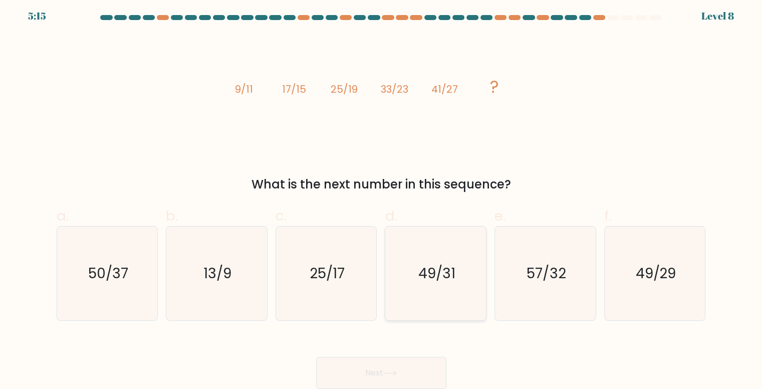
click at [382, 197] on input "d. 49/31" at bounding box center [381, 194] width 1 height 7
radio input "true"
click at [391, 373] on icon at bounding box center [390, 373] width 12 height 5
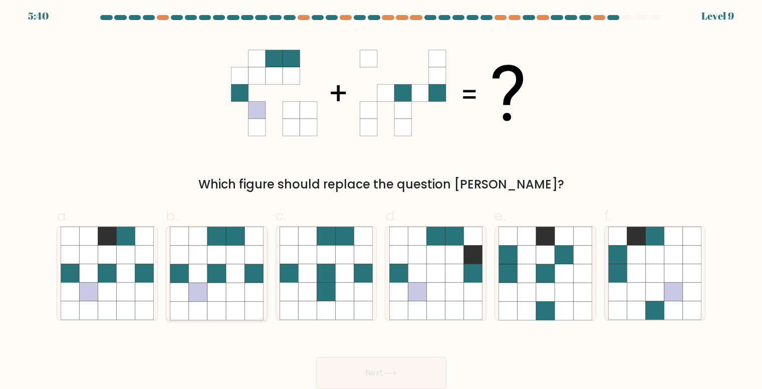
click at [238, 248] on icon at bounding box center [235, 255] width 19 height 19
click at [381, 197] on input "b." at bounding box center [381, 194] width 1 height 7
radio input "true"
click at [385, 365] on button "Next" at bounding box center [381, 373] width 130 height 32
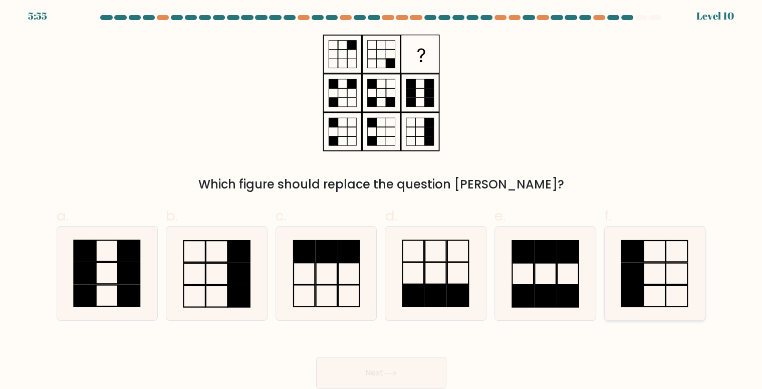
click at [653, 292] on icon at bounding box center [656, 274] width 94 height 94
click at [382, 197] on input "f." at bounding box center [381, 194] width 1 height 7
radio input "true"
click at [379, 364] on button "Next" at bounding box center [381, 373] width 130 height 32
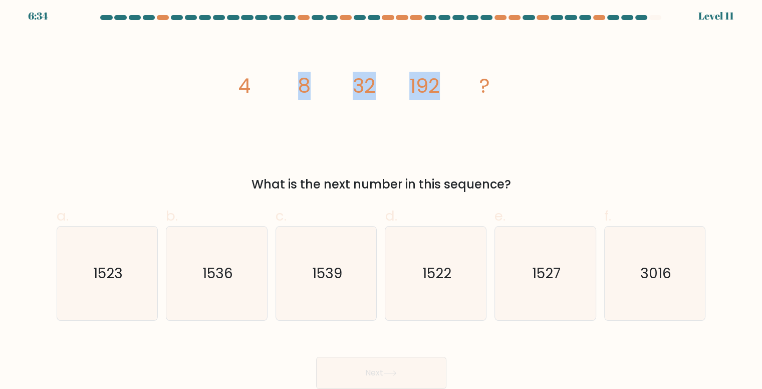
drag, startPoint x: 205, startPoint y: 73, endPoint x: 475, endPoint y: 79, distance: 270.8
click at [475, 79] on div "image/svg+xml 4 8 32 192 ? What is the next number in this sequence?" at bounding box center [382, 114] width 662 height 159
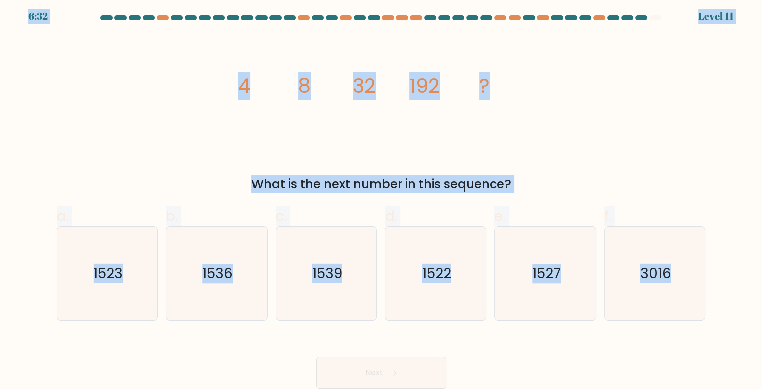
click at [146, 108] on div "image/svg+xml 4 8 32 192 ? What is the next number in this sequence?" at bounding box center [382, 114] width 662 height 159
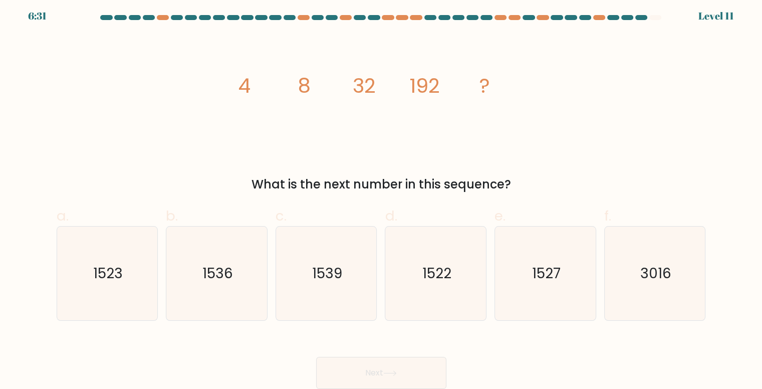
drag, startPoint x: 178, startPoint y: 93, endPoint x: 634, endPoint y: 177, distance: 463.0
click at [634, 177] on div "image/svg+xml 4 8 32 192 ? What is the next number in this sequence?" at bounding box center [382, 114] width 662 height 159
copy div "4 8 32 192 ? What is the next number in this sequence?"
click at [214, 262] on icon "1536" at bounding box center [217, 274] width 94 height 94
click at [381, 197] on input "b. 1536" at bounding box center [381, 194] width 1 height 7
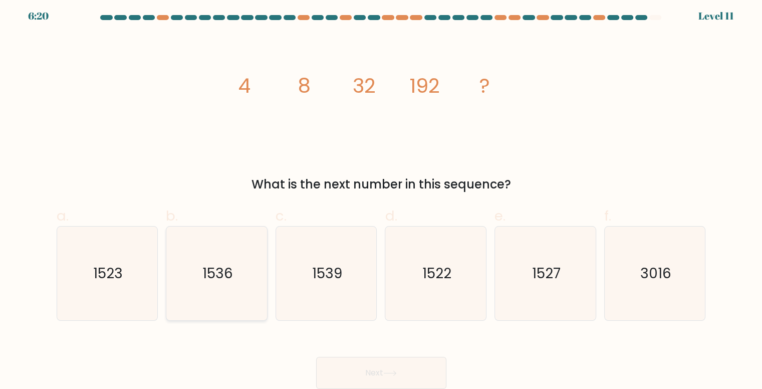
radio input "true"
click at [351, 365] on button "Next" at bounding box center [381, 373] width 130 height 32
